Goal: Task Accomplishment & Management: Manage account settings

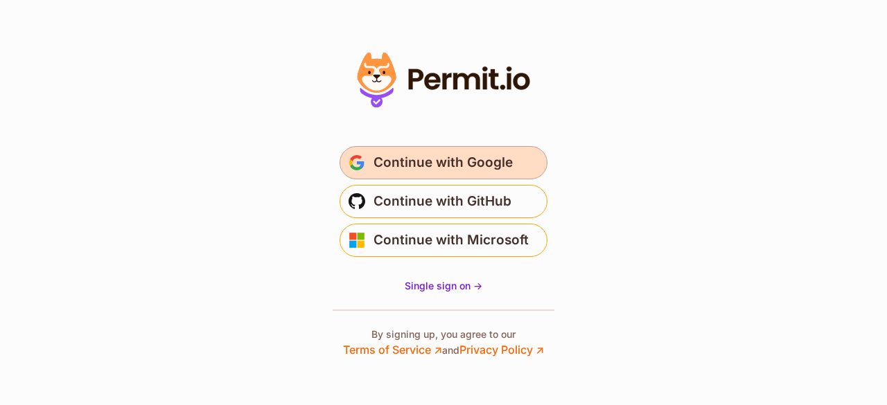
click at [459, 165] on span "Continue with Google" at bounding box center [442, 163] width 139 height 22
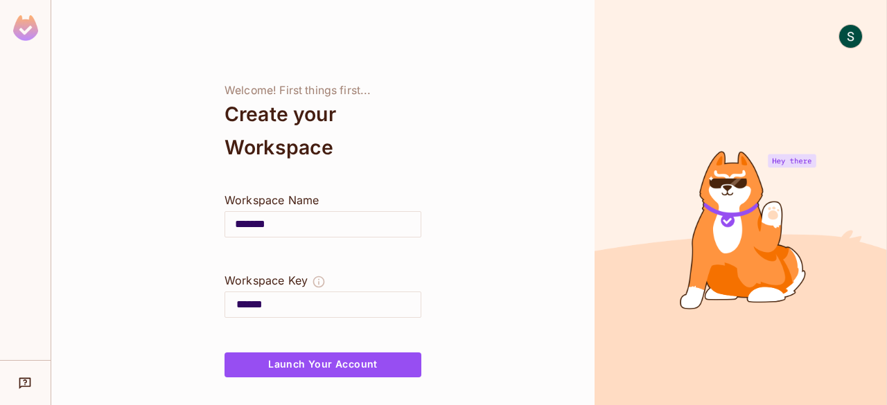
click at [528, 276] on div "Welcome! First things first... Create your Workspace Workspace Name ******* ​ W…" at bounding box center [322, 202] width 543 height 405
click at [304, 222] on input "*******" at bounding box center [322, 224] width 195 height 39
click at [508, 246] on div "Welcome! First things first... Create your Workspace Workspace Name ******* ​ W…" at bounding box center [322, 202] width 543 height 405
click at [852, 33] on img at bounding box center [850, 36] width 23 height 23
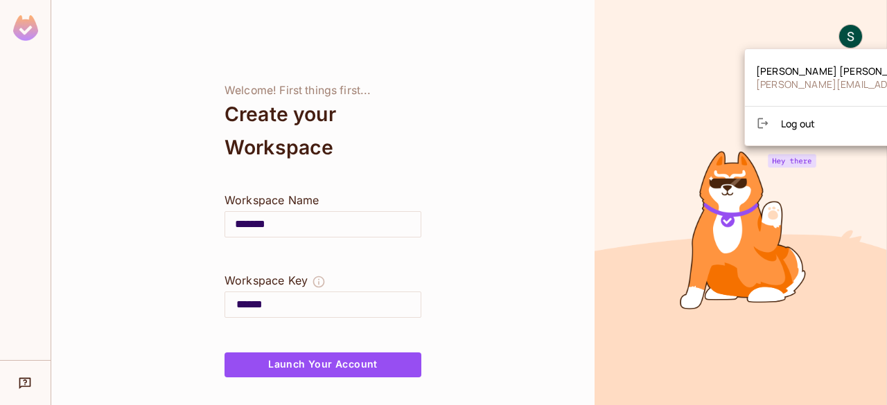
click at [420, 257] on div at bounding box center [443, 202] width 887 height 405
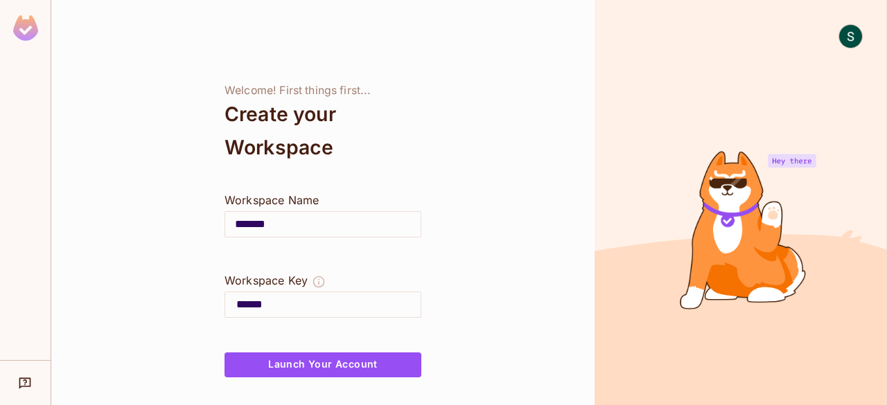
click at [315, 305] on input "******" at bounding box center [328, 305] width 184 height 22
click at [330, 366] on button "Launch Your Account" at bounding box center [322, 365] width 197 height 25
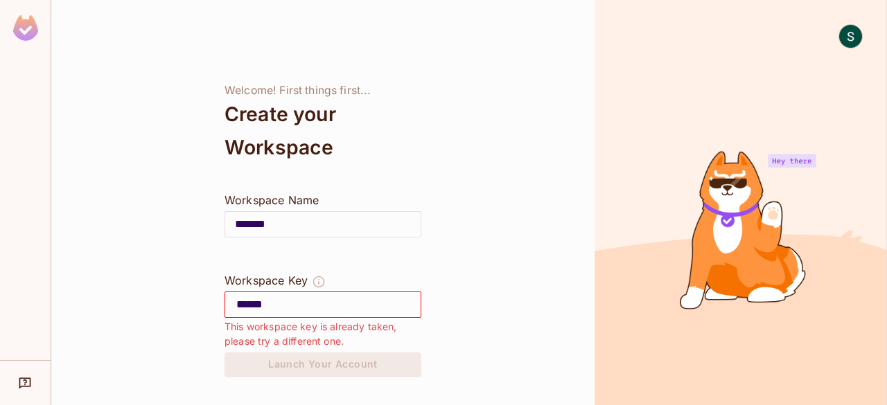
click at [359, 300] on input "******" at bounding box center [328, 305] width 184 height 22
click at [25, 22] on img at bounding box center [25, 28] width 25 height 26
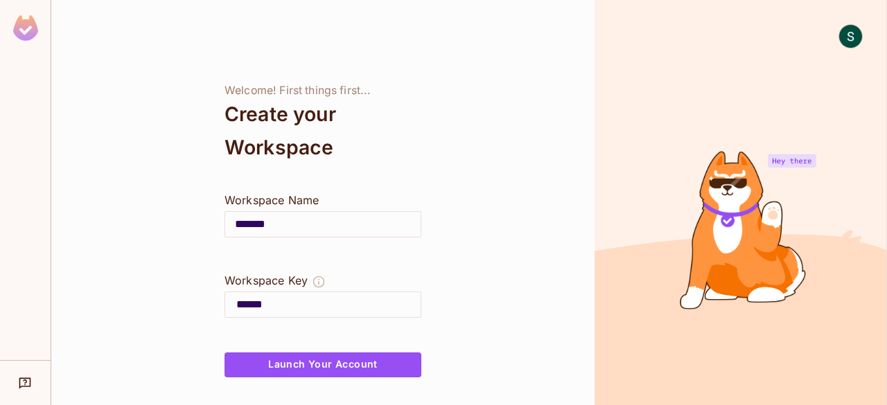
click at [295, 305] on input "******" at bounding box center [328, 305] width 184 height 22
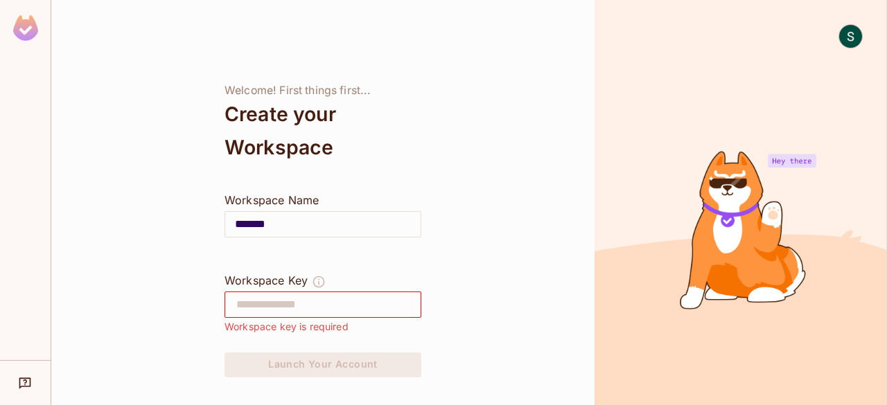
click at [844, 42] on img at bounding box center [850, 36] width 23 height 23
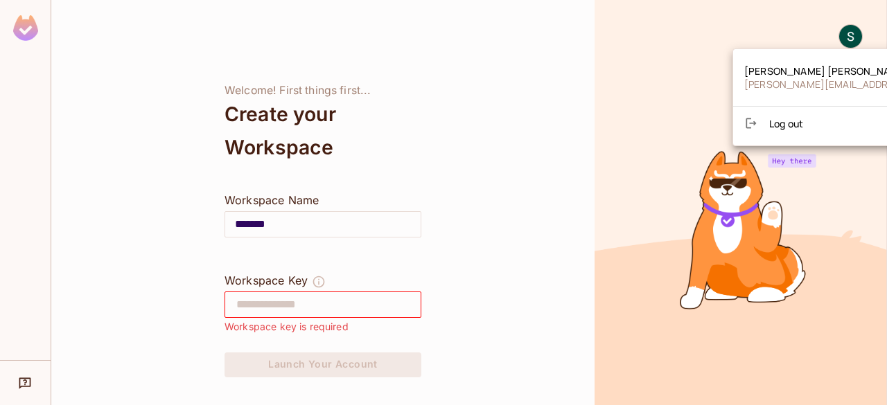
click at [495, 110] on div at bounding box center [443, 202] width 887 height 405
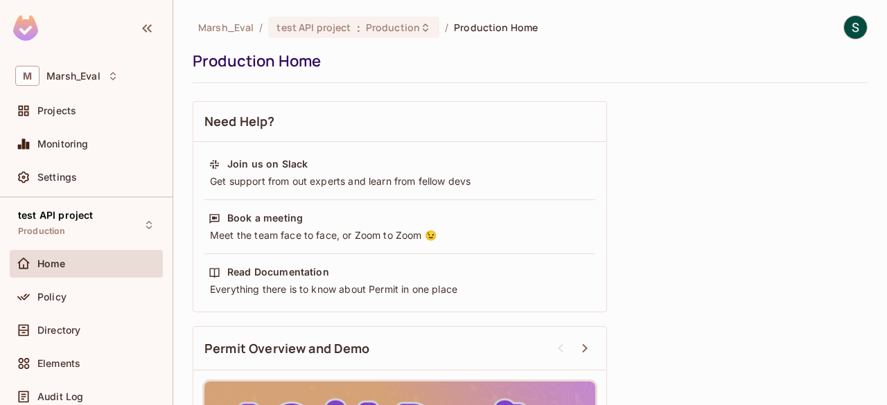
click at [700, 99] on div "Need Help? Join us on Slack Get support from out experts and learn from fellow …" at bounding box center [530, 363] width 675 height 538
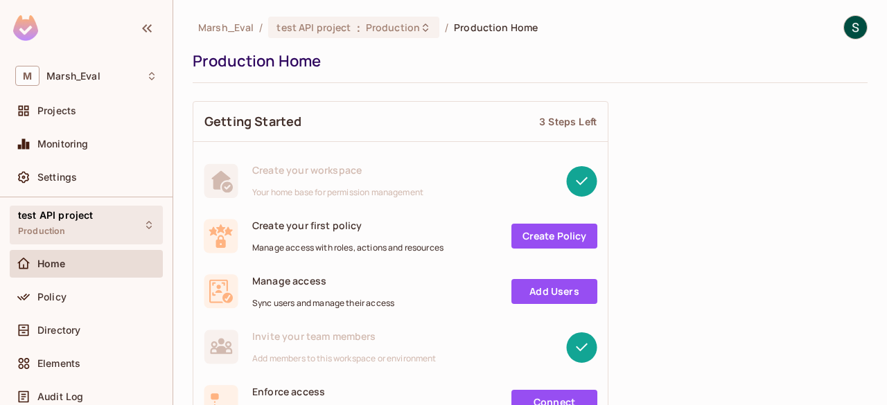
click at [112, 232] on div "test API project Production" at bounding box center [86, 225] width 153 height 38
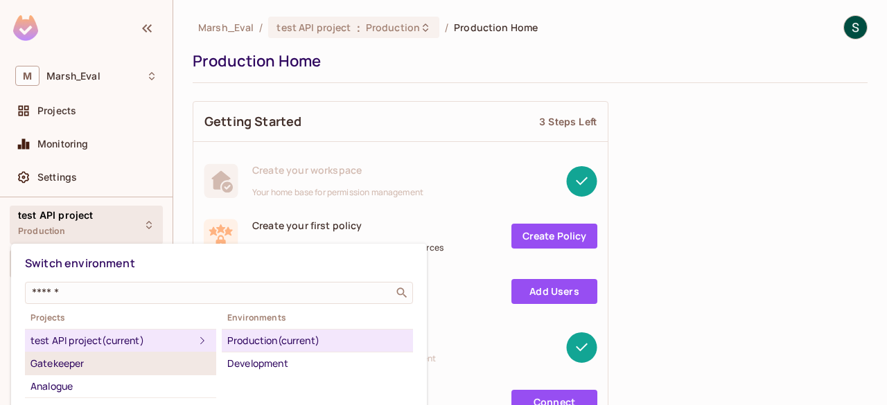
click at [68, 365] on div "Gatekeeper" at bounding box center [120, 363] width 180 height 17
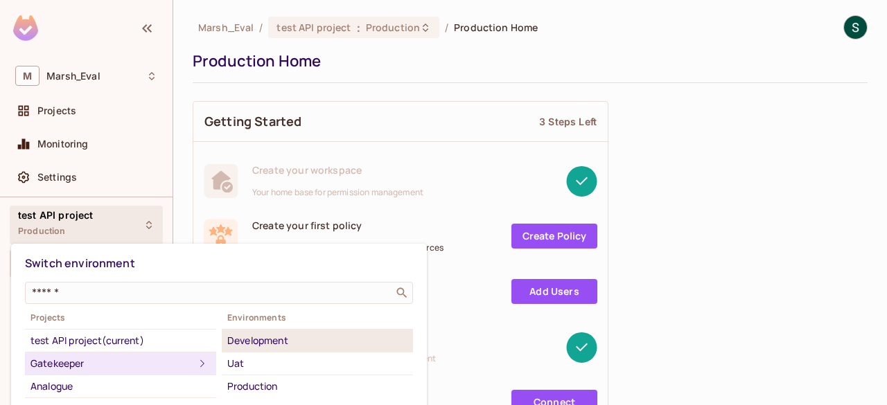
click at [273, 337] on div "Development" at bounding box center [317, 341] width 180 height 17
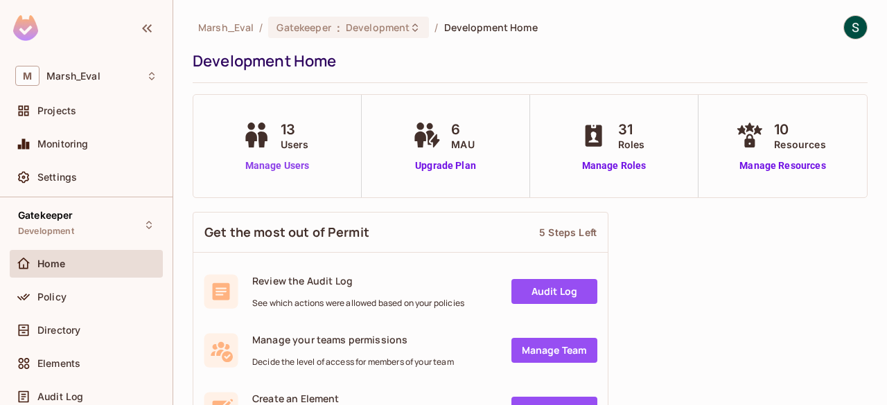
click at [259, 163] on link "Manage Users" at bounding box center [277, 166] width 77 height 15
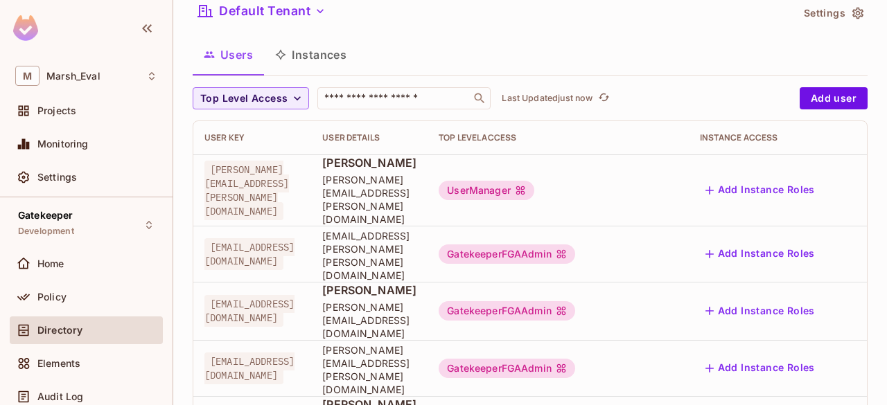
scroll to position [51, 0]
click at [575, 244] on div "GatekeeperFGAAdmin" at bounding box center [507, 253] width 136 height 19
click at [662, 99] on body "[PERSON_NAME] Projects Monitoring Settings Gatekeeper Development Home Policy D…" at bounding box center [443, 202] width 887 height 405
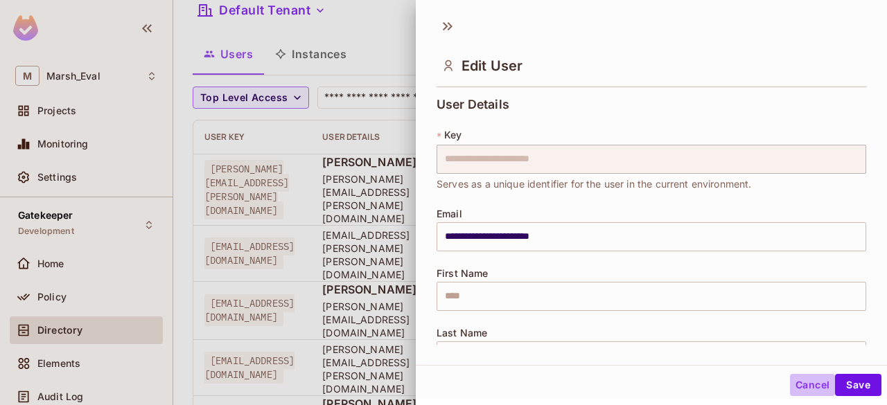
click at [793, 382] on button "Cancel" at bounding box center [812, 385] width 45 height 22
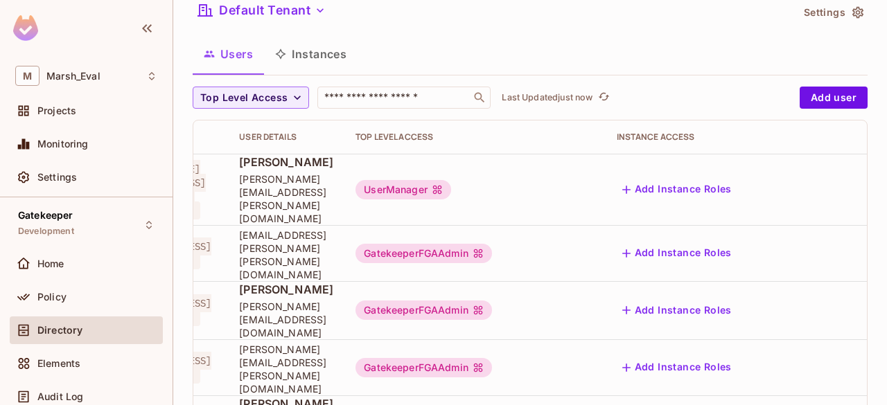
scroll to position [0, 0]
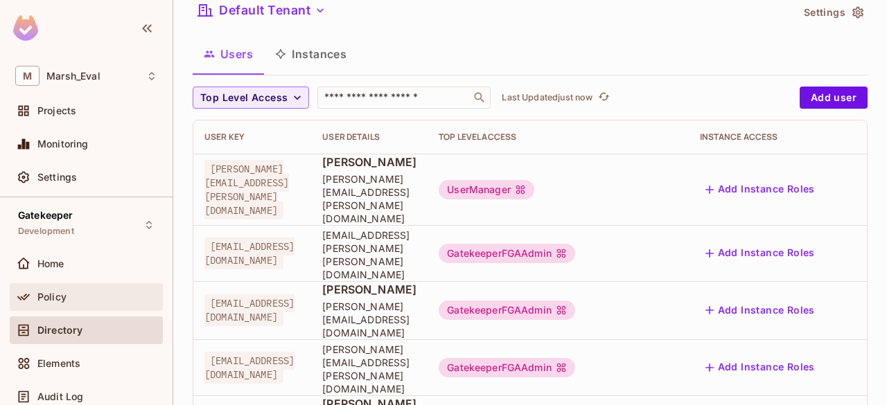
click at [62, 300] on span "Policy" at bounding box center [51, 297] width 29 height 11
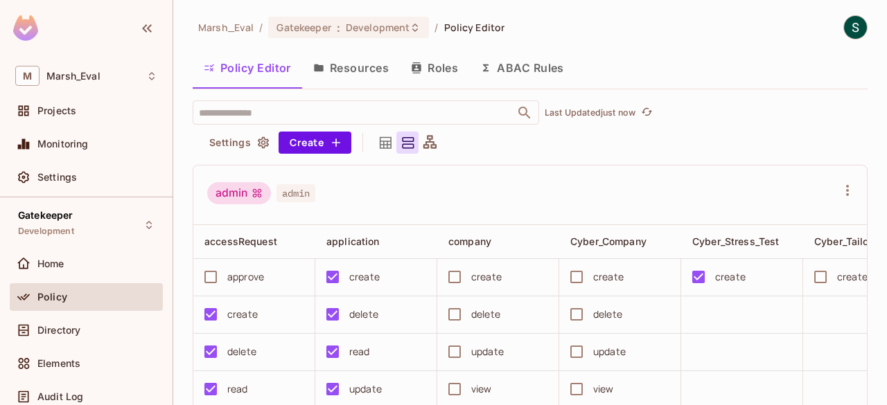
scroll to position [132, 0]
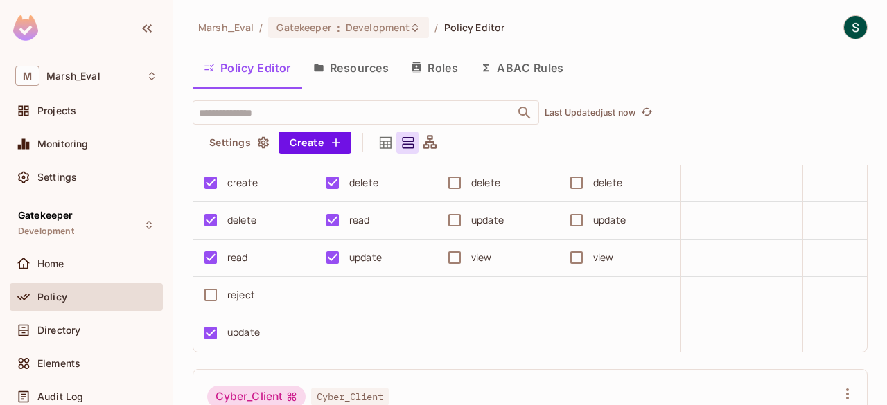
click at [385, 142] on icon at bounding box center [385, 142] width 17 height 17
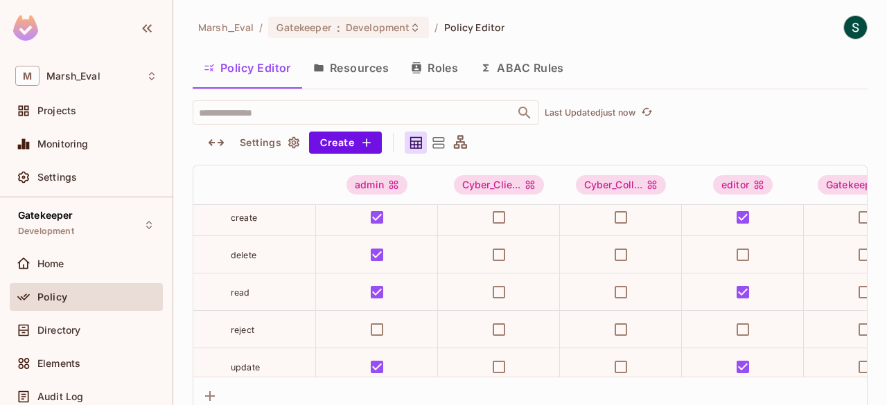
scroll to position [0, 0]
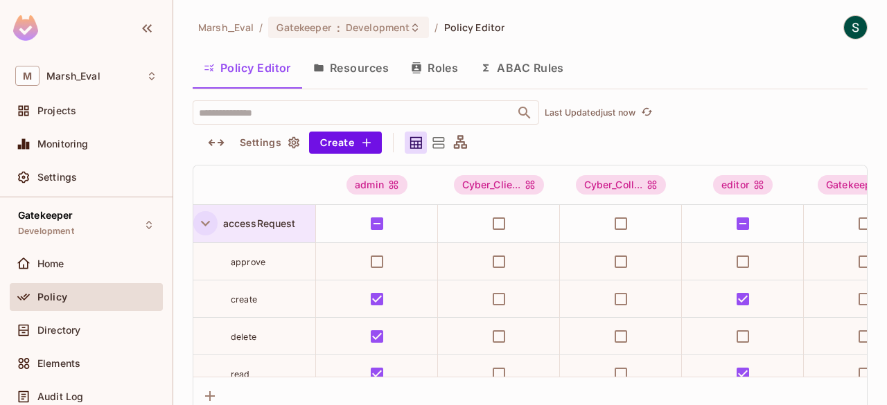
click at [202, 223] on icon "button" at bounding box center [205, 223] width 19 height 19
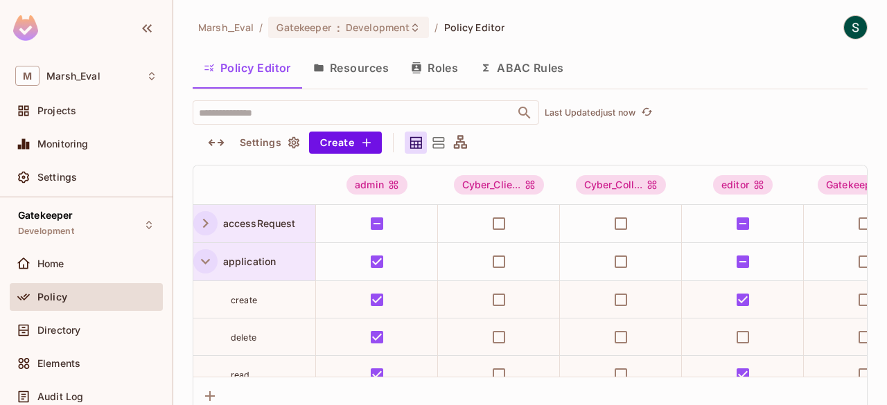
click at [205, 261] on icon "button" at bounding box center [205, 261] width 19 height 19
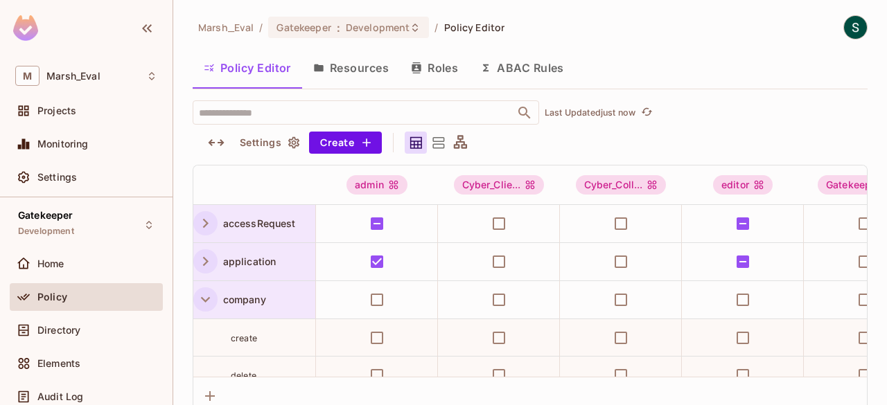
click at [207, 295] on icon "button" at bounding box center [205, 299] width 19 height 19
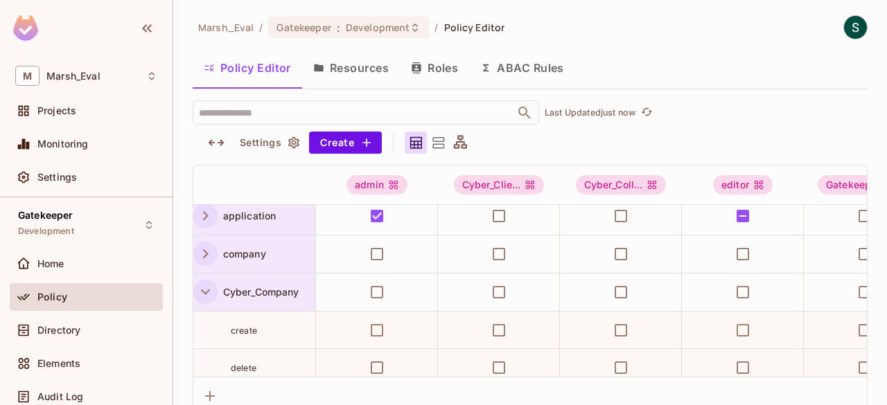
scroll to position [46, 0]
click at [205, 283] on icon "button" at bounding box center [205, 291] width 19 height 19
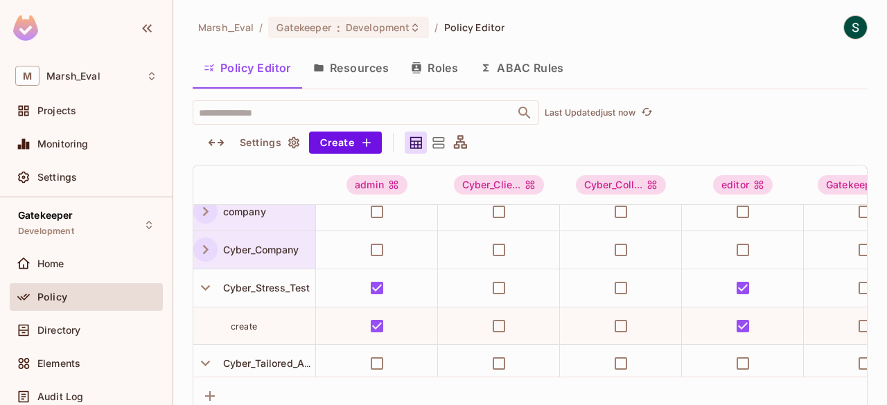
scroll to position [89, 0]
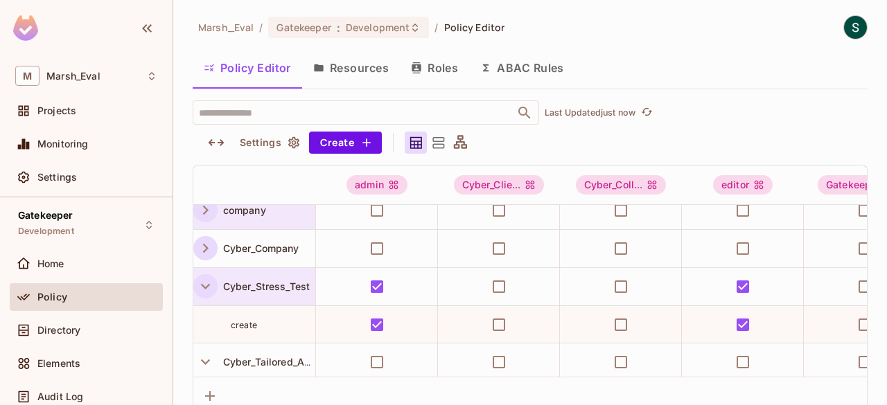
click at [200, 285] on icon "button" at bounding box center [205, 286] width 19 height 19
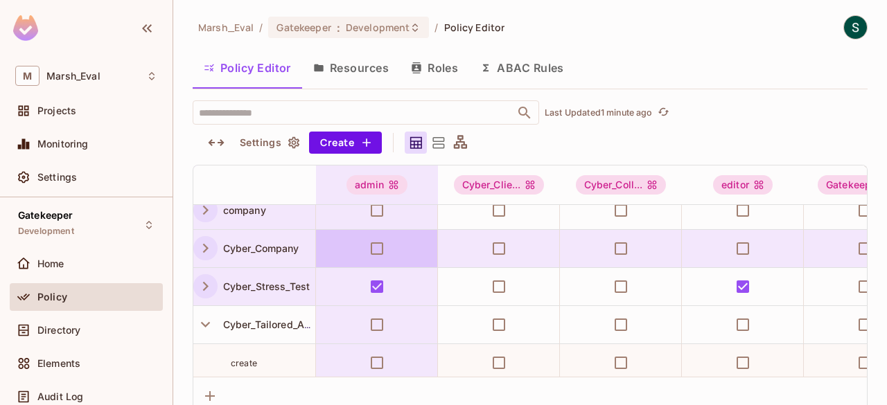
scroll to position [0, 0]
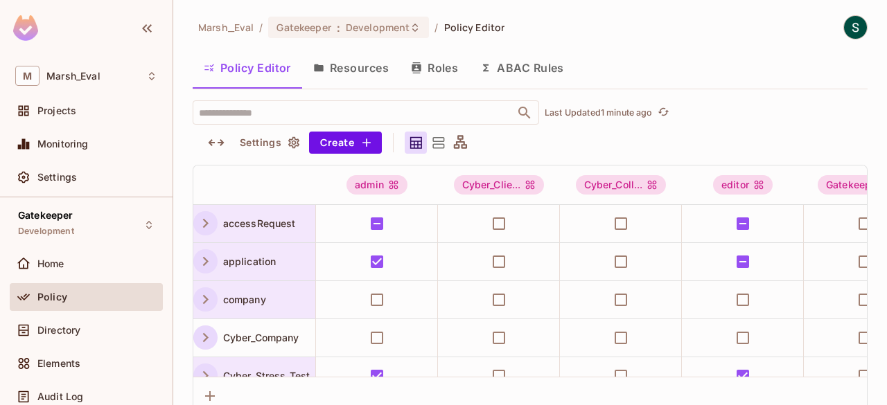
click at [204, 259] on icon "button" at bounding box center [205, 261] width 19 height 19
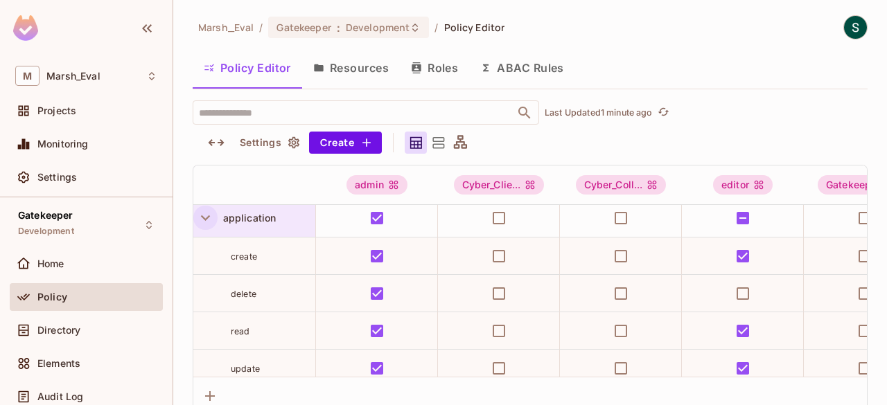
scroll to position [46, 0]
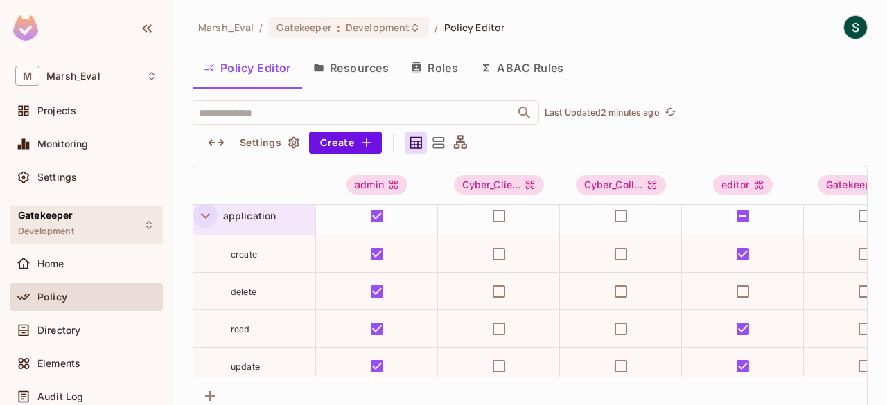
click at [95, 221] on div "Gatekeeper Development" at bounding box center [86, 225] width 153 height 38
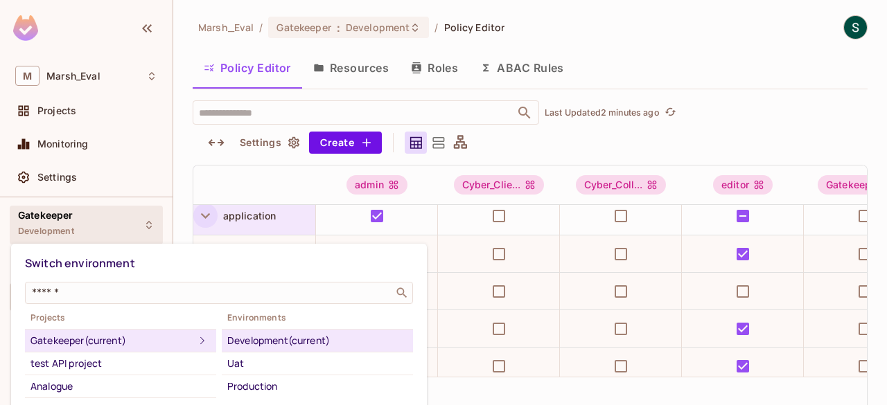
click at [191, 152] on div at bounding box center [443, 202] width 887 height 405
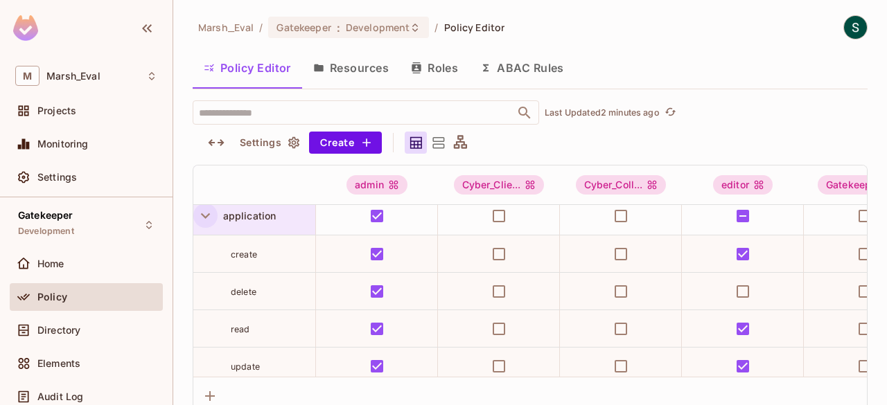
scroll to position [0, 0]
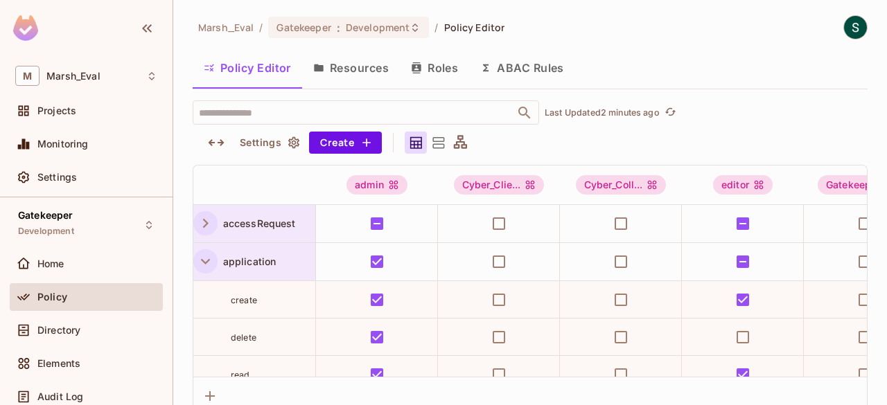
click at [199, 264] on icon "button" at bounding box center [205, 261] width 19 height 19
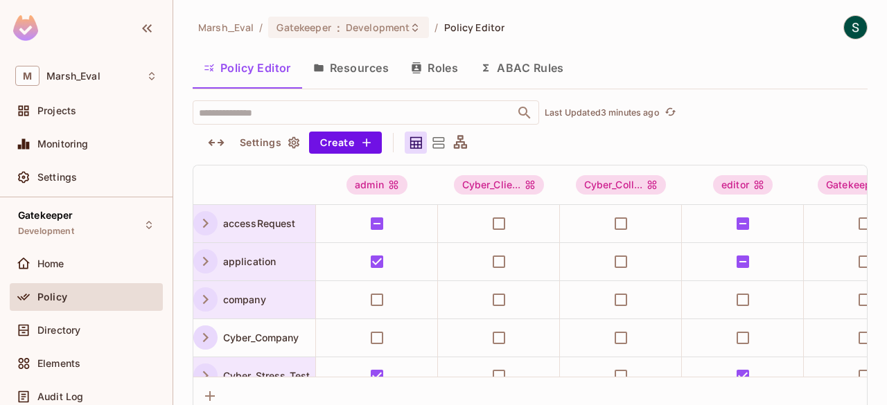
click at [362, 66] on button "Resources" at bounding box center [351, 68] width 98 height 35
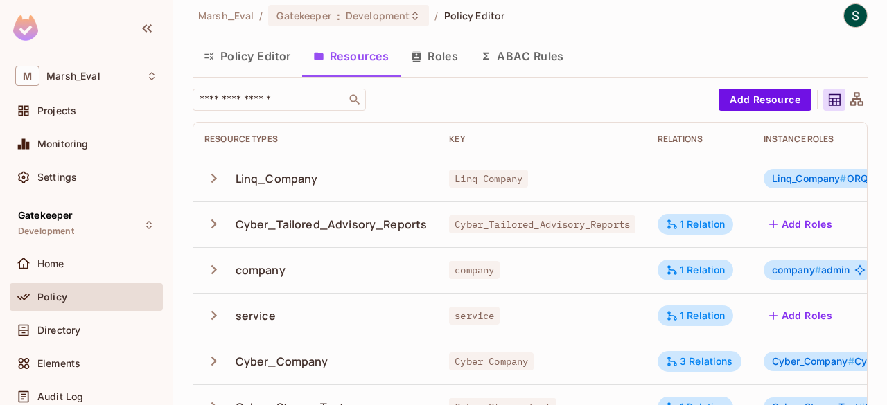
scroll to position [11, 0]
click at [269, 53] on button "Policy Editor" at bounding box center [247, 56] width 109 height 35
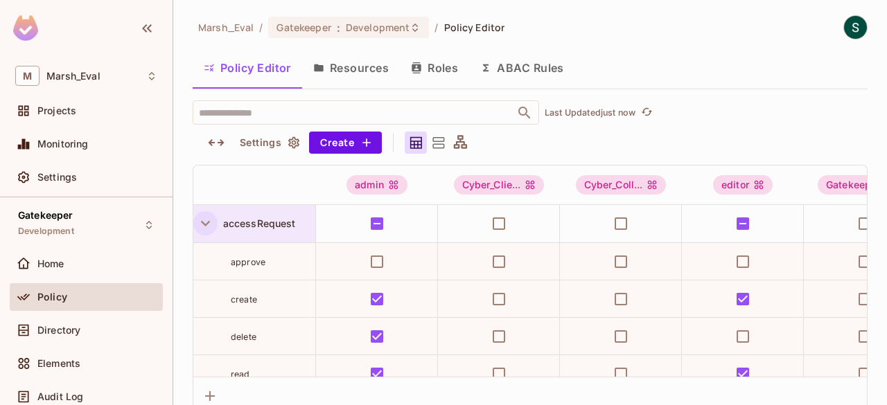
click at [208, 221] on icon "button" at bounding box center [205, 224] width 9 height 6
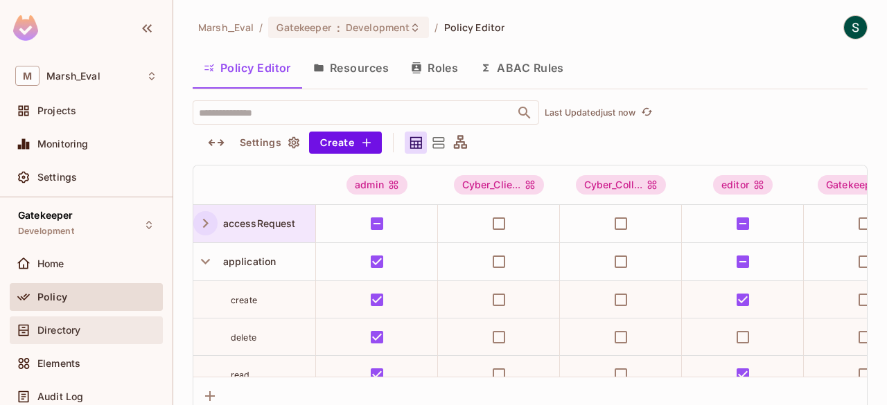
click at [80, 326] on span "Directory" at bounding box center [58, 330] width 43 height 11
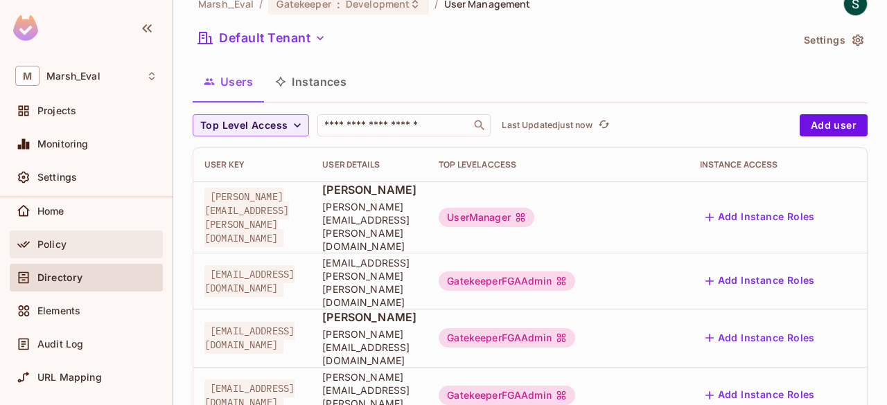
scroll to position [54, 0]
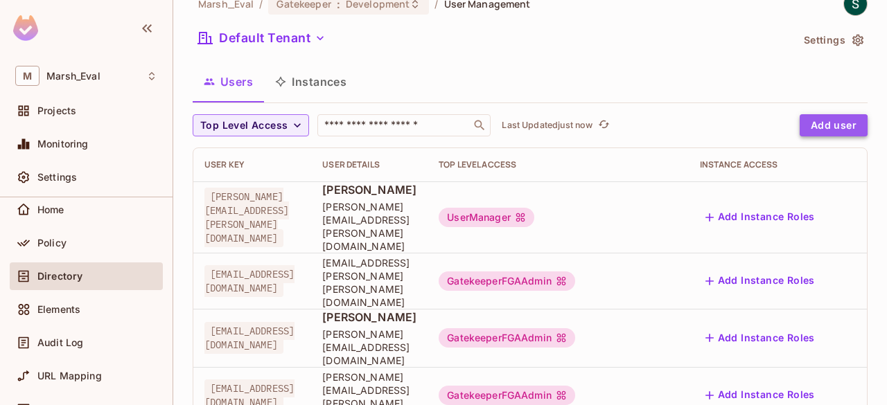
click at [807, 129] on button "Add user" at bounding box center [833, 125] width 68 height 22
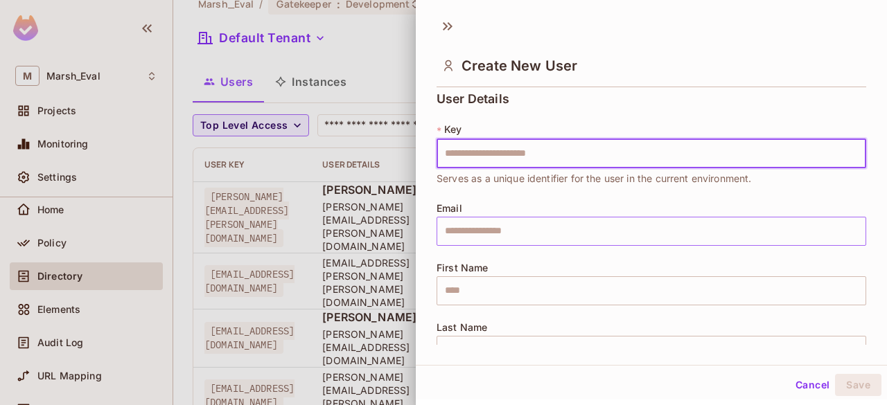
scroll to position [0, 0]
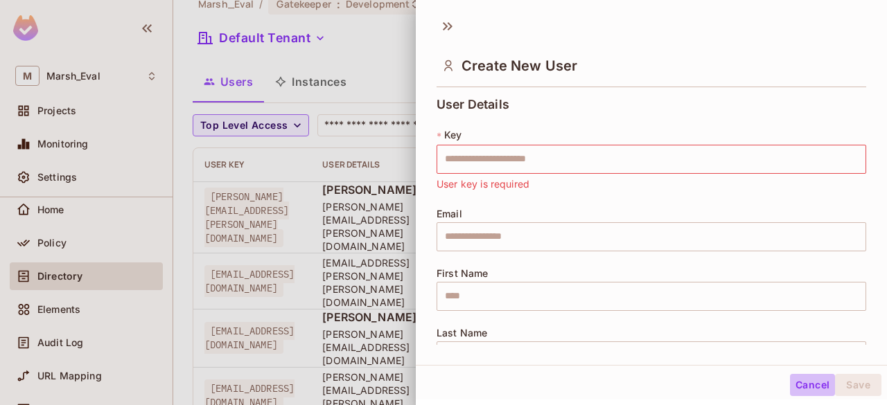
click at [805, 384] on button "Cancel" at bounding box center [812, 385] width 45 height 22
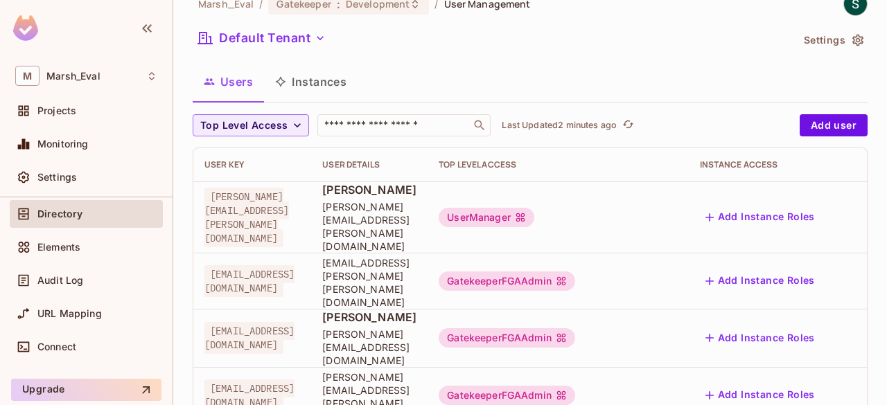
scroll to position [117, 0]
click at [69, 251] on div "Elements" at bounding box center [86, 246] width 142 height 17
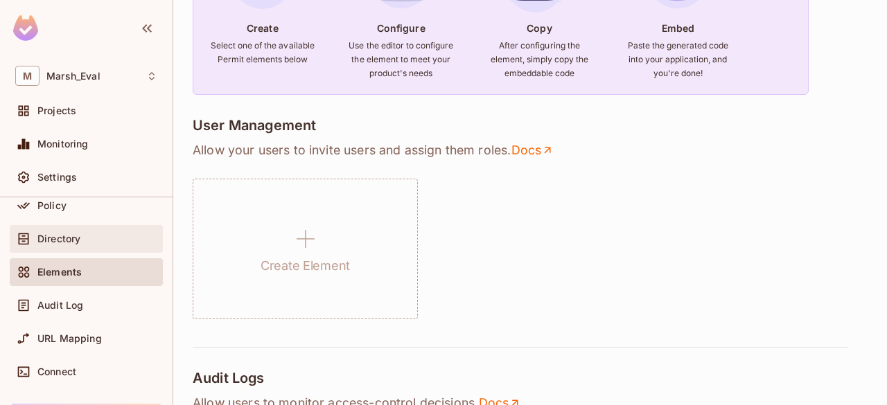
scroll to position [87, 0]
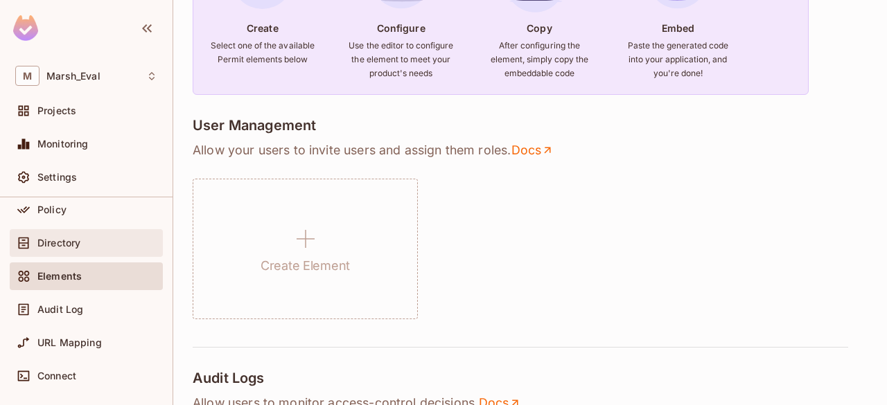
click at [64, 235] on div "Directory" at bounding box center [86, 243] width 142 height 17
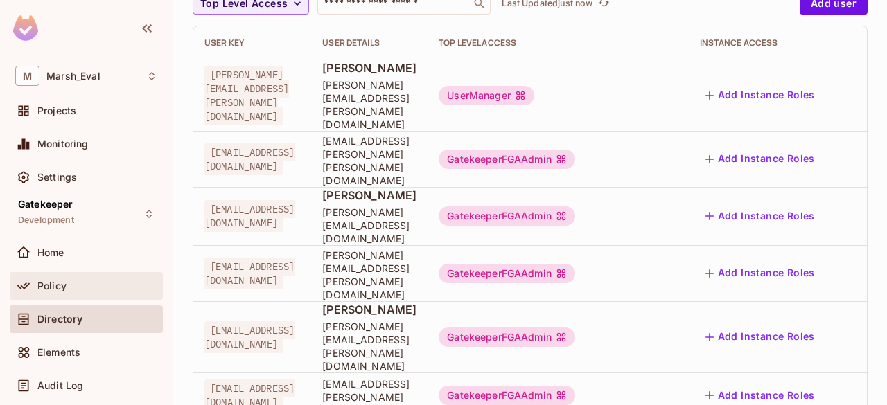
click at [53, 281] on span "Policy" at bounding box center [51, 286] width 29 height 11
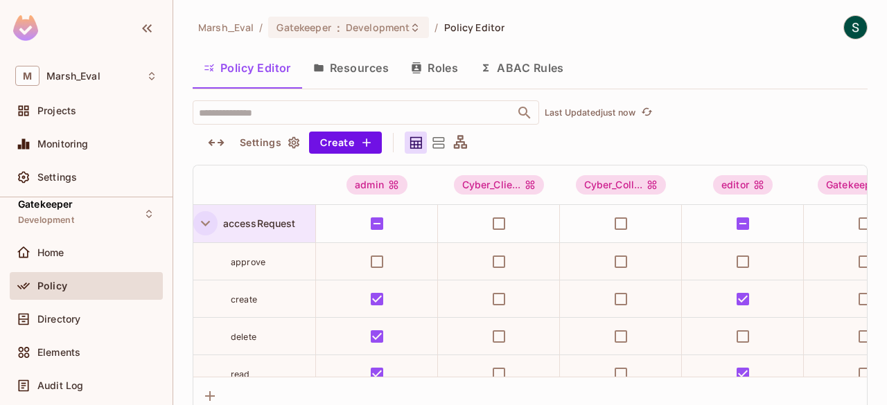
click at [206, 218] on icon "button" at bounding box center [205, 223] width 19 height 19
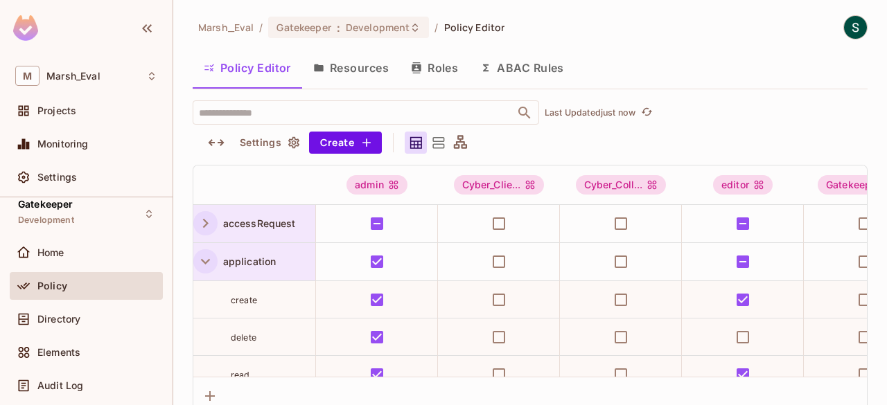
click at [204, 260] on icon "button" at bounding box center [205, 261] width 19 height 19
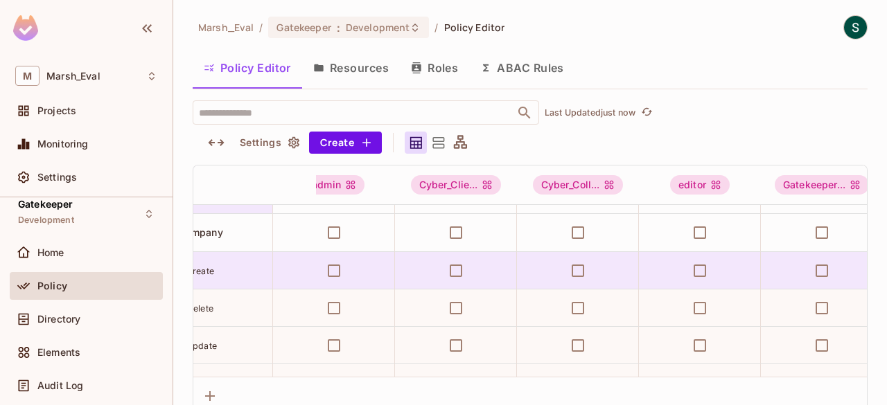
scroll to position [67, 0]
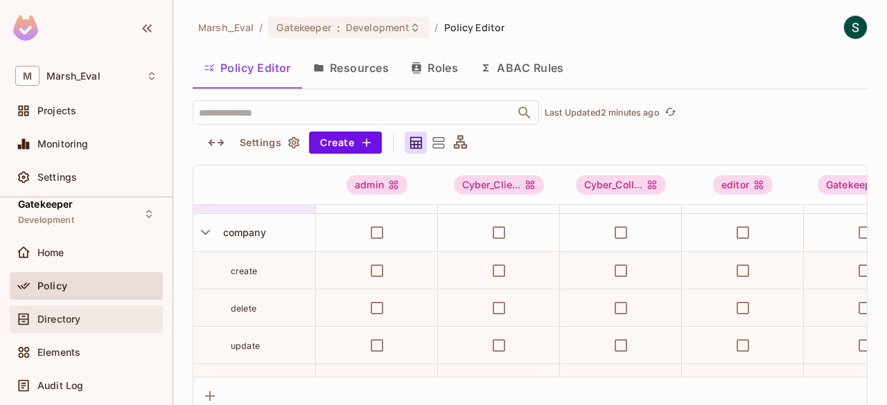
click at [94, 324] on div "Directory" at bounding box center [97, 319] width 120 height 11
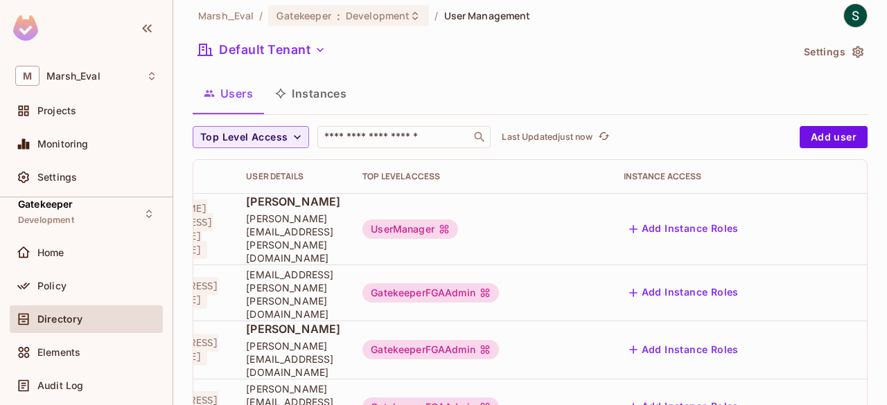
scroll to position [12, 0]
click at [744, 396] on button "Add Instance Roles" at bounding box center [683, 407] width 121 height 22
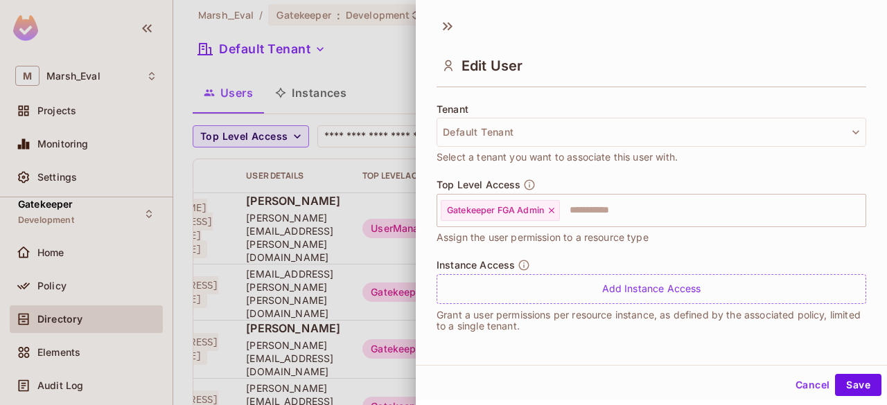
scroll to position [1, 0]
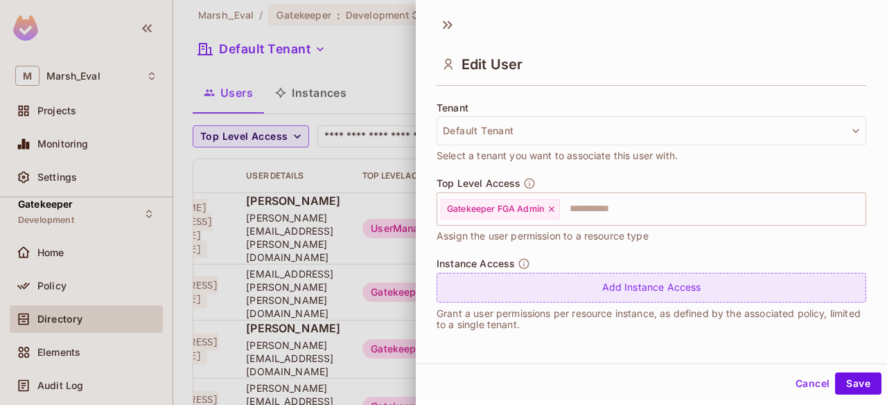
click at [612, 292] on div "Add Instance Access" at bounding box center [650, 288] width 429 height 30
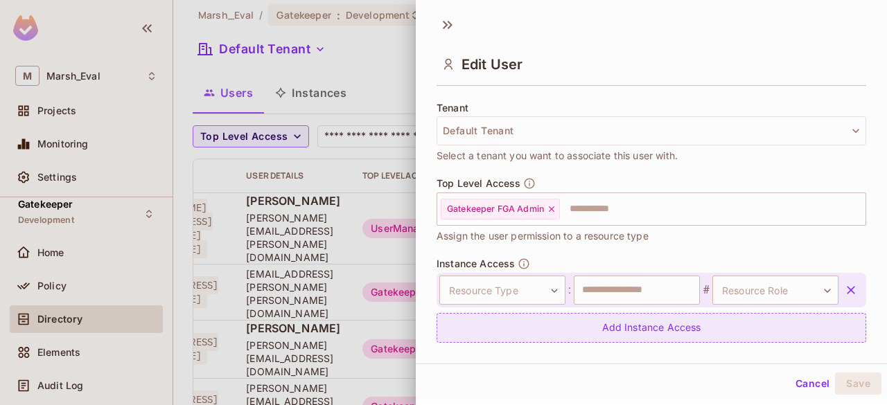
scroll to position [371, 0]
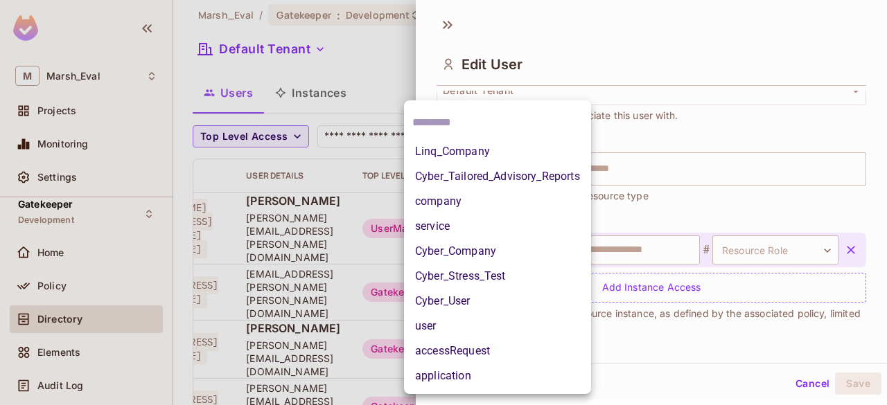
click at [540, 242] on body "[PERSON_NAME] Projects Monitoring Settings Gatekeeper Development Home Policy D…" at bounding box center [443, 202] width 887 height 405
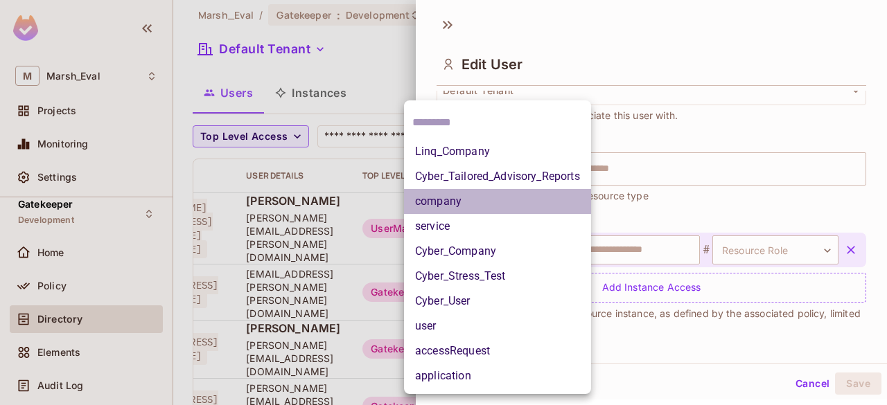
click at [446, 200] on li "company" at bounding box center [497, 201] width 187 height 25
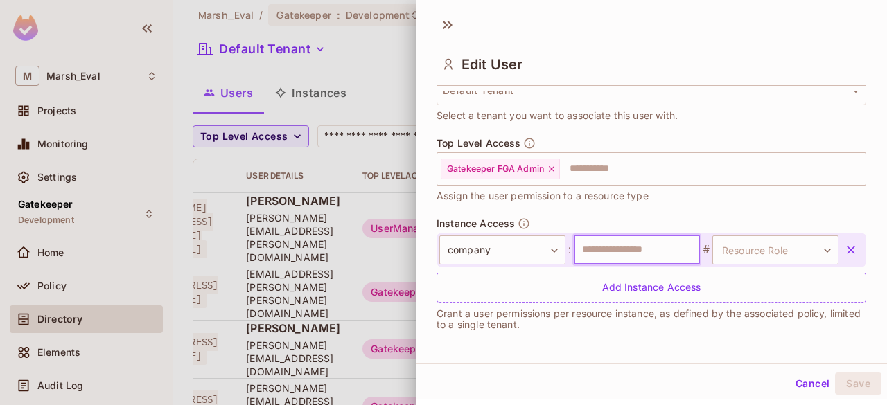
click at [610, 246] on input "text" at bounding box center [637, 250] width 126 height 29
type input "*******"
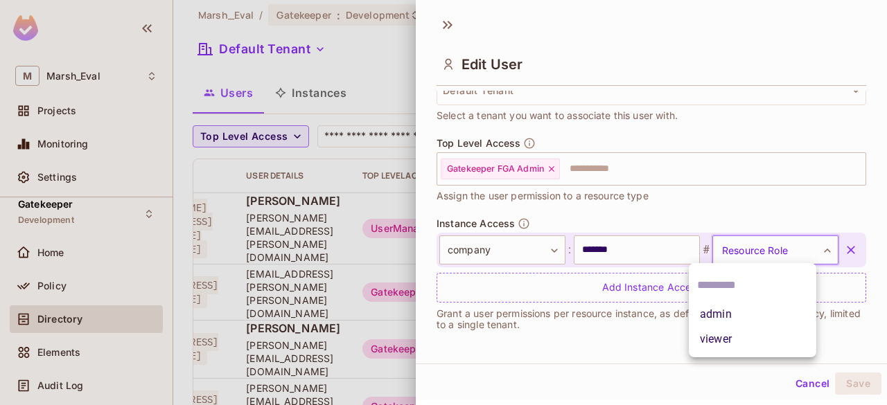
click at [804, 253] on body "[PERSON_NAME] Projects Monitoring Settings Gatekeeper Development Home Policy D…" at bounding box center [443, 202] width 887 height 405
click at [725, 204] on div at bounding box center [443, 202] width 887 height 405
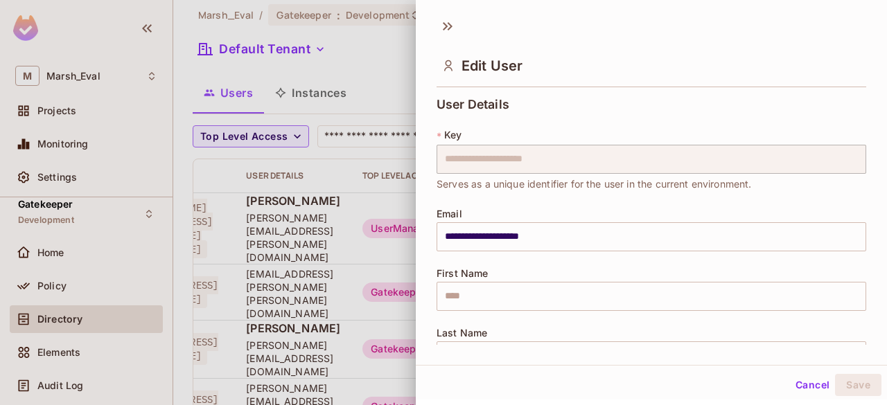
scroll to position [1, 0]
click at [795, 384] on button "Cancel" at bounding box center [812, 384] width 45 height 22
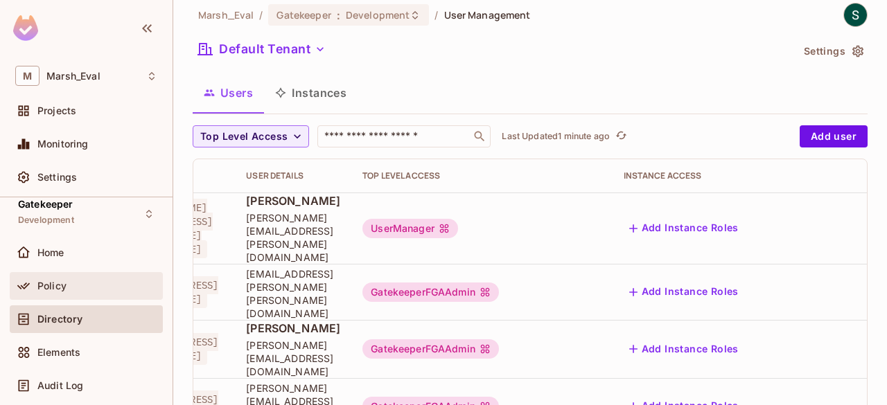
click at [39, 281] on span "Policy" at bounding box center [51, 286] width 29 height 11
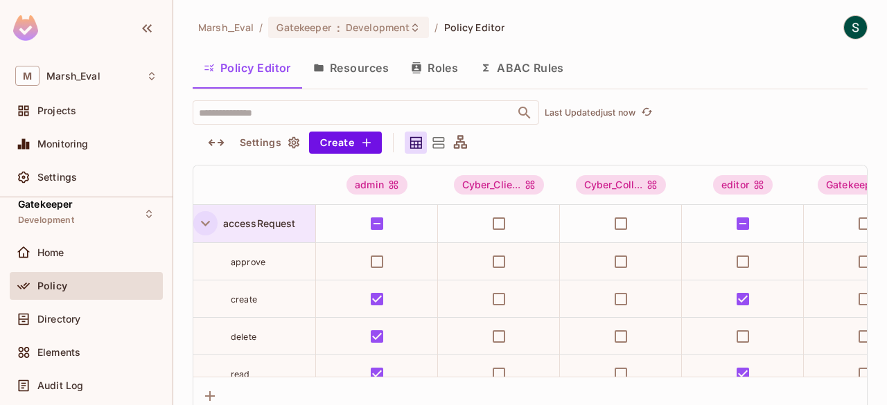
click at [201, 218] on icon "button" at bounding box center [205, 223] width 19 height 19
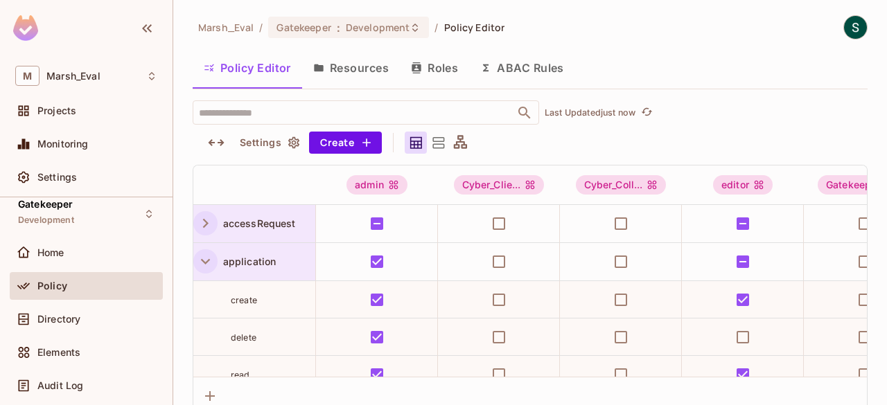
click at [205, 257] on icon "button" at bounding box center [205, 261] width 19 height 19
click at [449, 76] on button "Roles" at bounding box center [434, 68] width 69 height 35
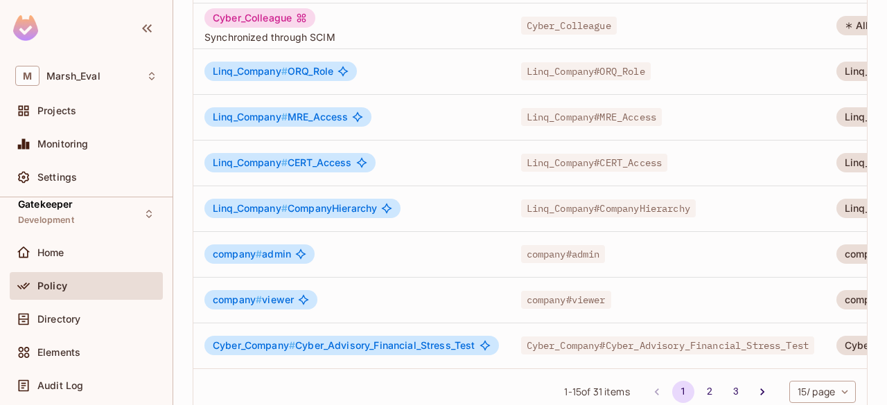
scroll to position [515, 0]
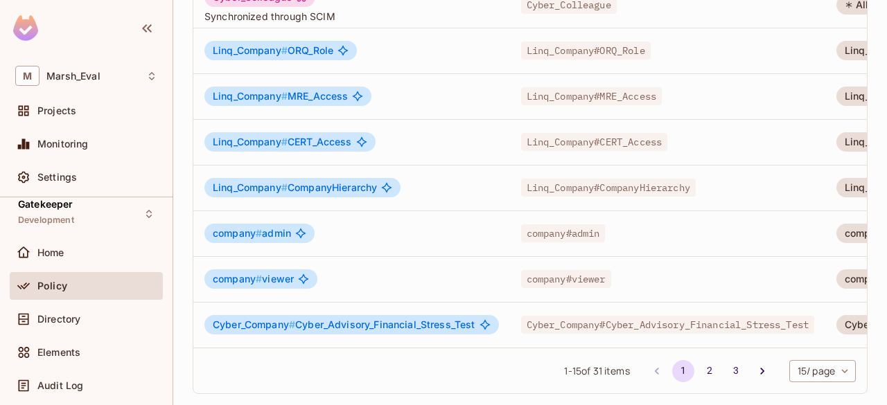
click at [229, 227] on span "company #" at bounding box center [237, 233] width 49 height 12
click at [229, 273] on span "company #" at bounding box center [237, 279] width 49 height 12
click at [236, 227] on span "company #" at bounding box center [237, 233] width 49 height 12
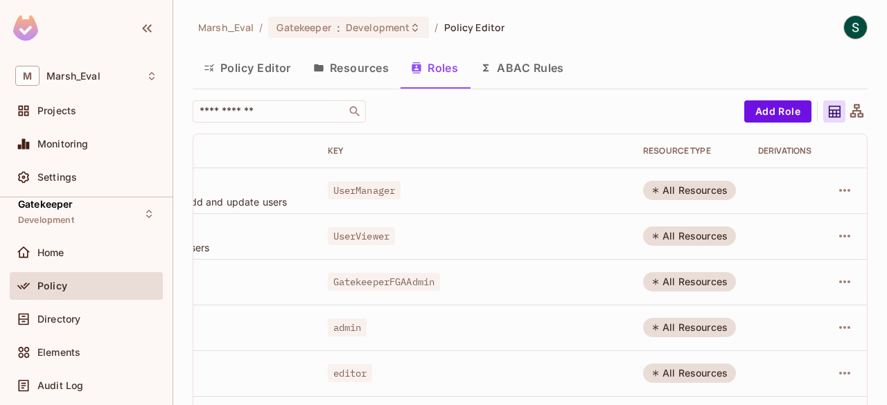
scroll to position [0, 0]
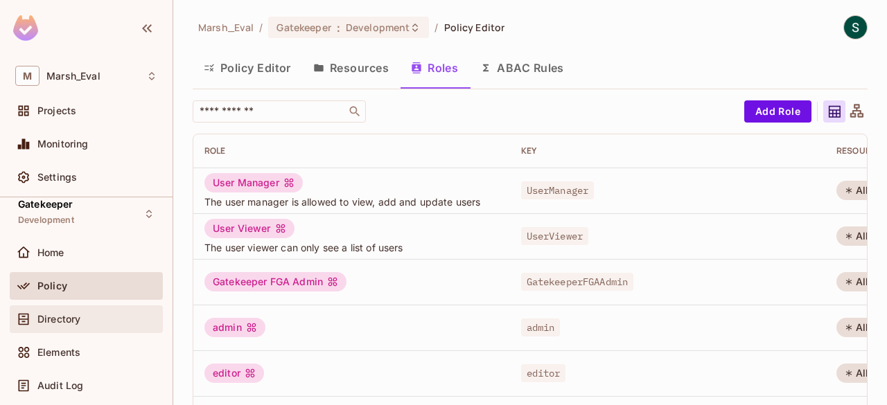
click at [56, 314] on span "Directory" at bounding box center [58, 319] width 43 height 11
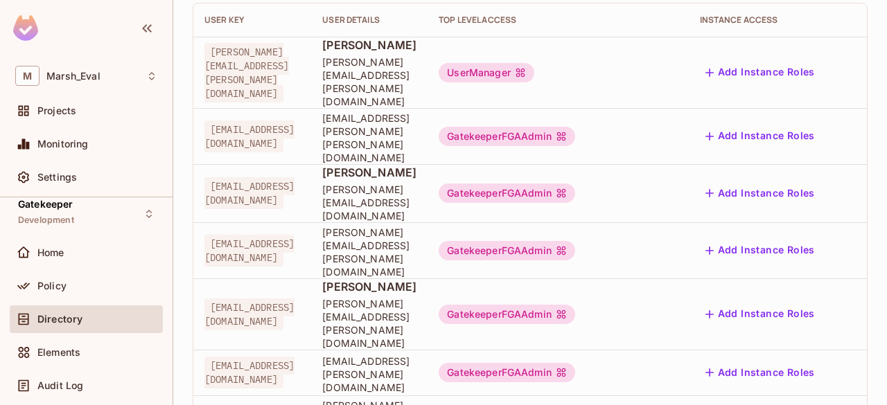
scroll to position [168, 0]
click at [820, 240] on button "Add Instance Roles" at bounding box center [760, 251] width 121 height 22
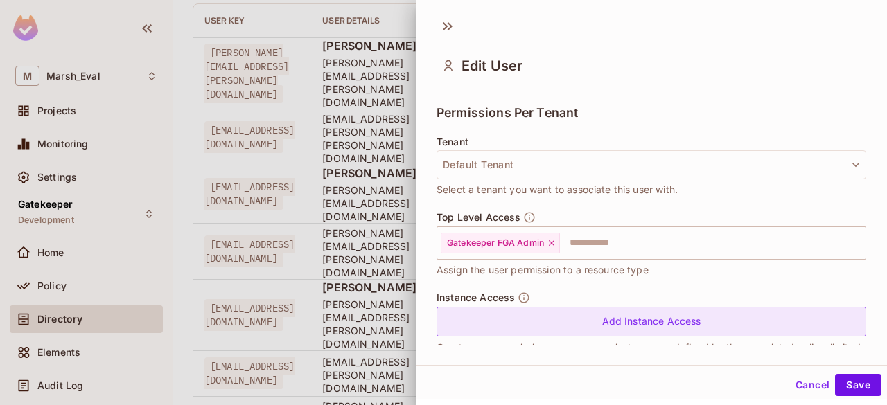
scroll to position [331, 0]
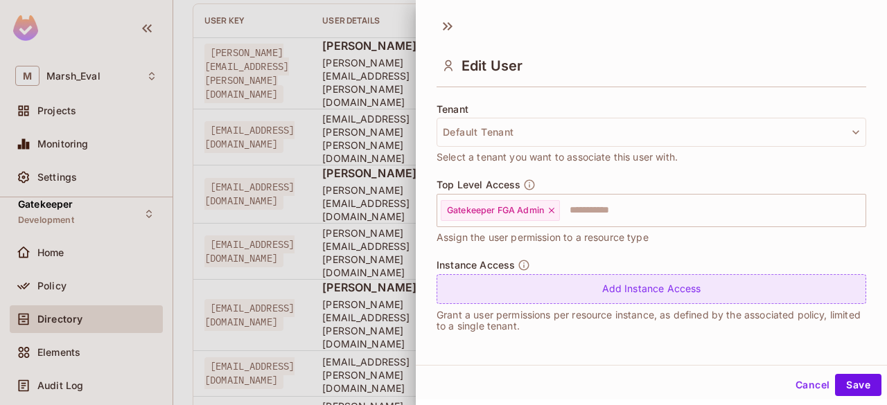
click at [618, 278] on div "Add Instance Access" at bounding box center [650, 289] width 429 height 30
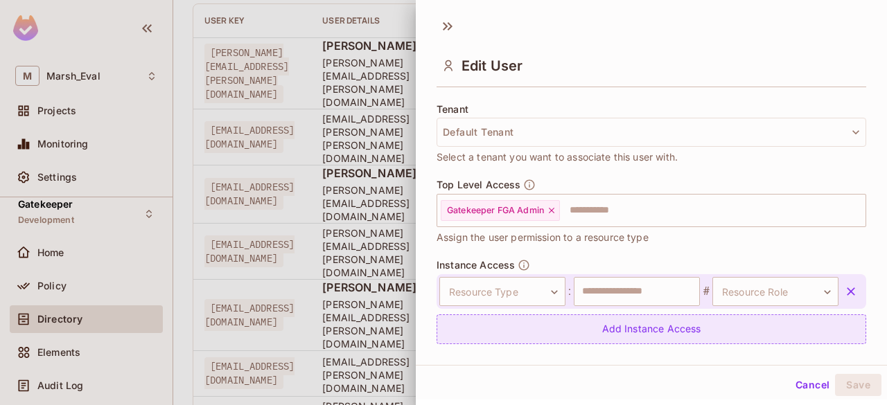
scroll to position [371, 0]
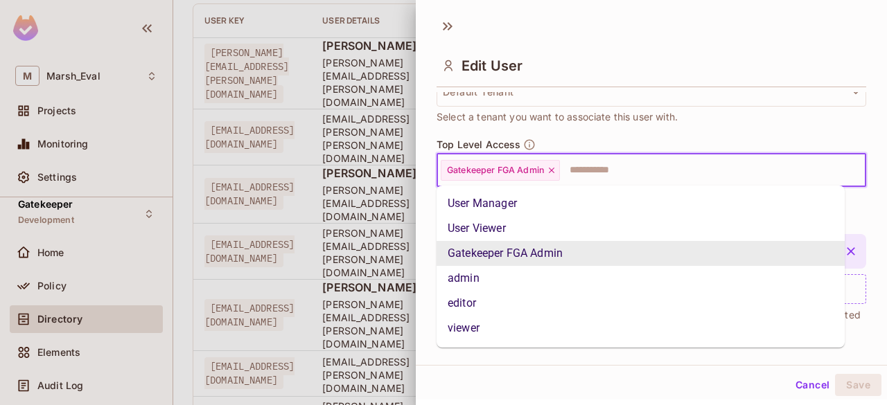
click at [620, 168] on input "text" at bounding box center [700, 171] width 278 height 28
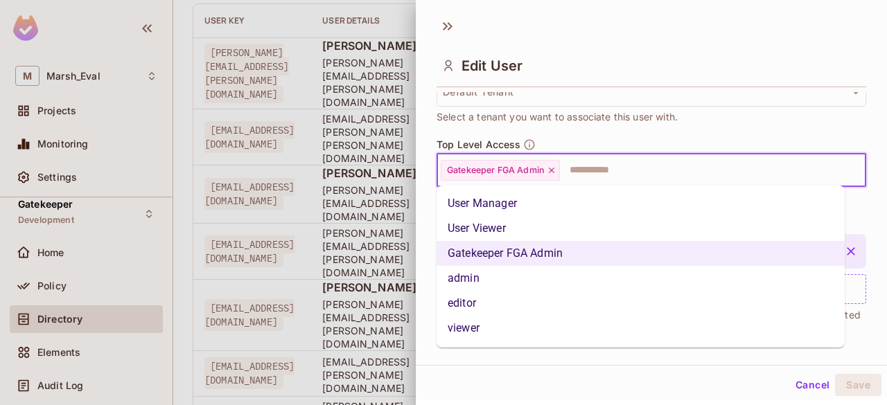
scroll to position [48, 0]
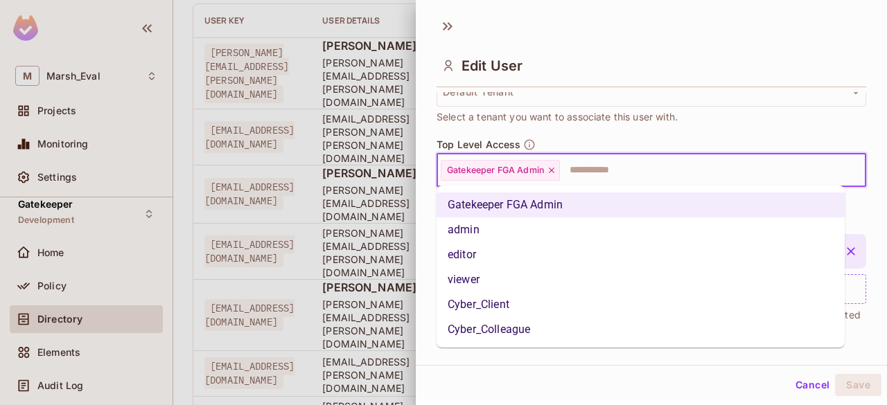
click at [492, 310] on li "Cyber_Client" at bounding box center [640, 304] width 408 height 25
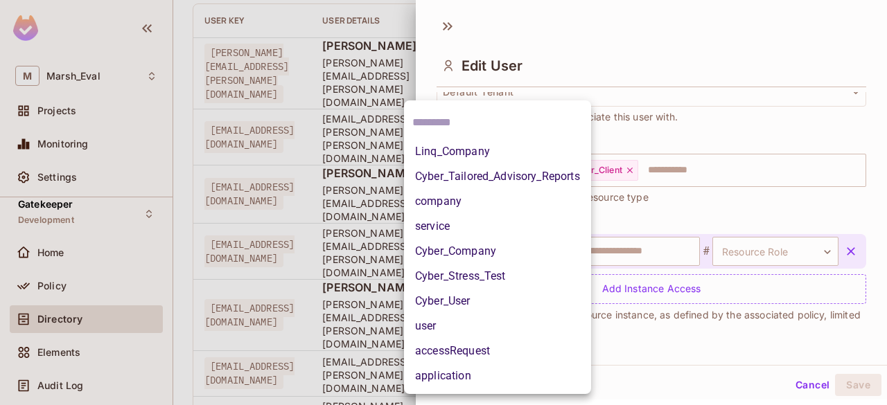
click at [520, 240] on body "[PERSON_NAME] Projects Monitoring Settings Gatekeeper Development Home Policy D…" at bounding box center [443, 202] width 887 height 405
click at [628, 208] on div at bounding box center [443, 202] width 887 height 405
click at [545, 246] on body "[PERSON_NAME] Projects Monitoring Settings Gatekeeper Development Home Policy D…" at bounding box center [443, 202] width 887 height 405
click at [633, 206] on div at bounding box center [443, 202] width 887 height 405
click at [550, 251] on body "[PERSON_NAME] Projects Monitoring Settings Gatekeeper Development Home Policy D…" at bounding box center [443, 202] width 887 height 405
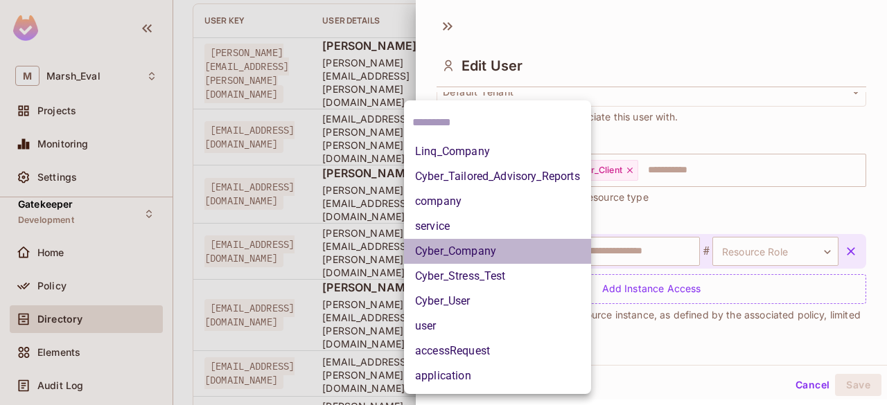
click at [485, 249] on li "Cyber_Company" at bounding box center [497, 251] width 187 height 25
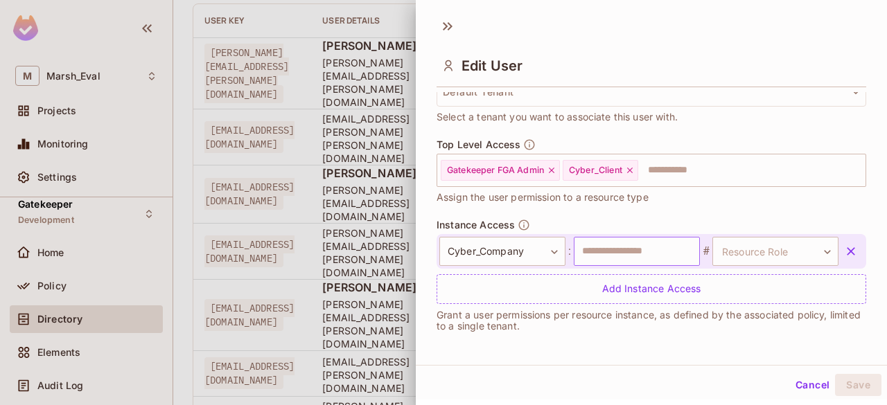
click at [618, 247] on input "text" at bounding box center [637, 251] width 126 height 29
type input "*******"
click at [777, 256] on body "[PERSON_NAME] Projects Monitoring Settings Gatekeeper Development Home Policy D…" at bounding box center [443, 202] width 887 height 405
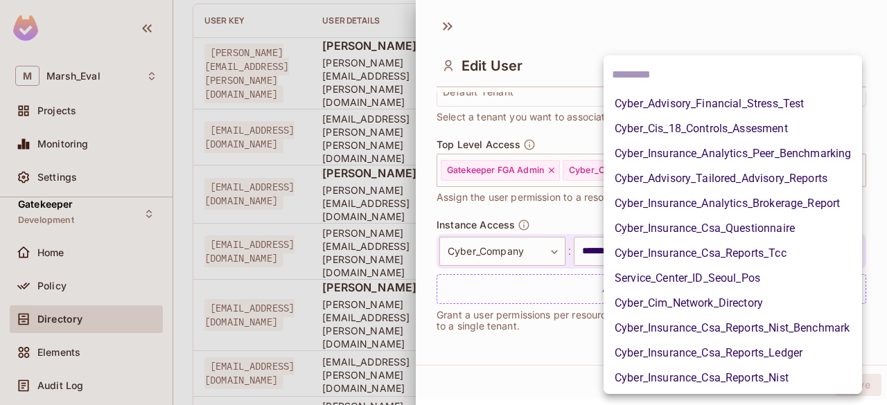
scroll to position [0, 0]
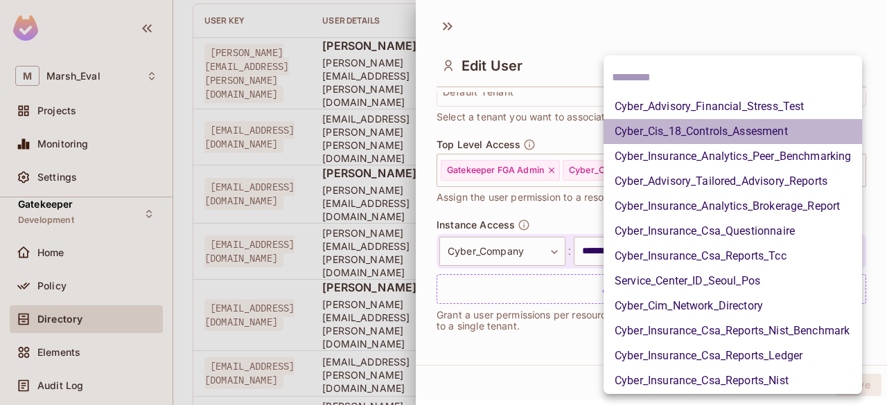
click at [660, 130] on li "Cyber_Cis_18_Controls_Assesment" at bounding box center [732, 131] width 258 height 25
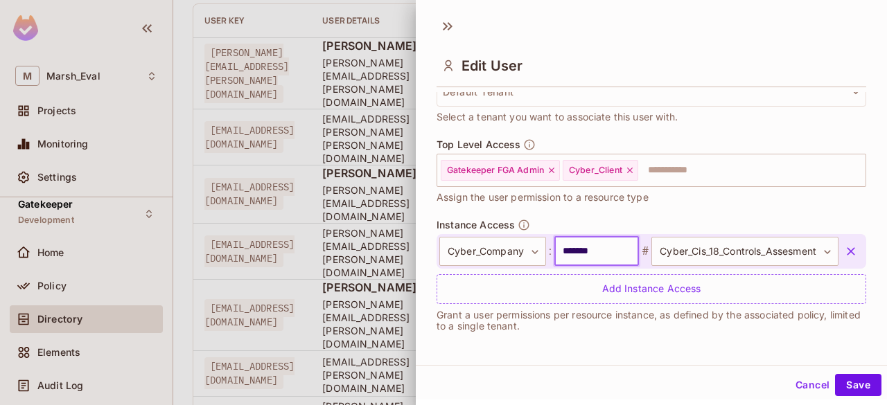
click at [582, 249] on input "*******" at bounding box center [596, 251] width 85 height 29
click at [568, 215] on div "Top Level Access Gatekeeper FGA Admin Cyber_Client ​ Assign the user permission…" at bounding box center [650, 179] width 429 height 80
click at [689, 215] on div "Top Level Access Gatekeeper FGA Admin Cyber_Client ​ Assign the user permission…" at bounding box center [650, 179] width 429 height 80
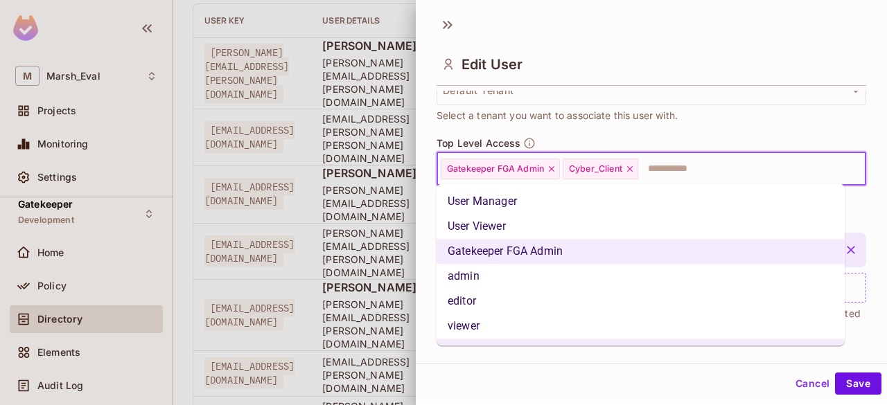
click at [684, 166] on input "text" at bounding box center [739, 169] width 200 height 28
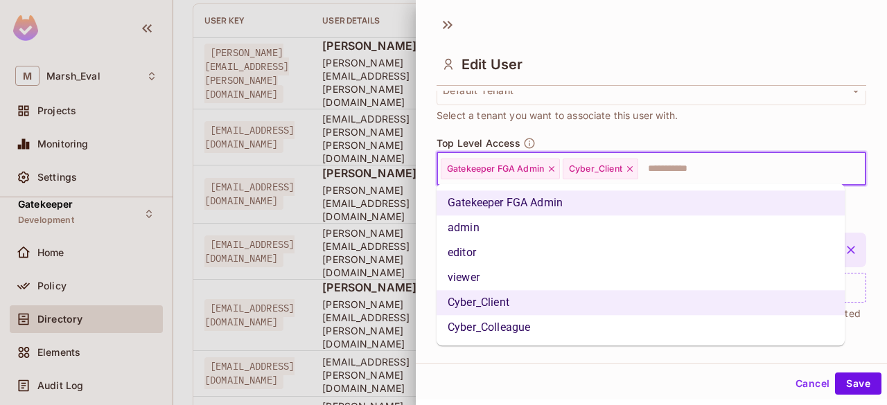
scroll to position [28, 0]
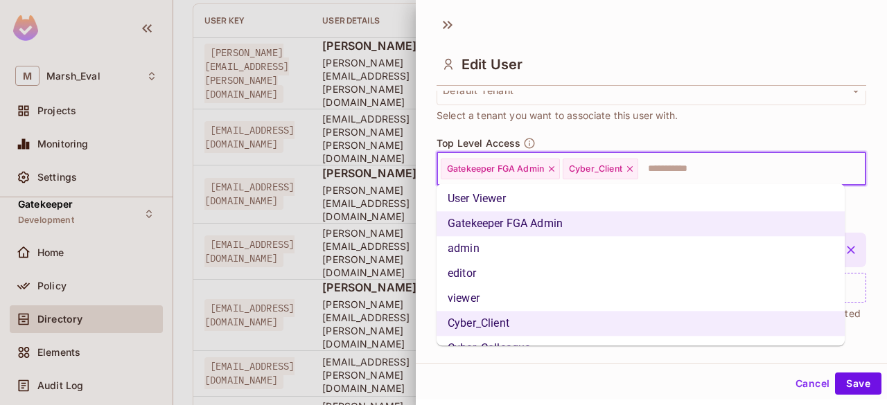
click at [488, 257] on li "admin" at bounding box center [640, 248] width 408 height 25
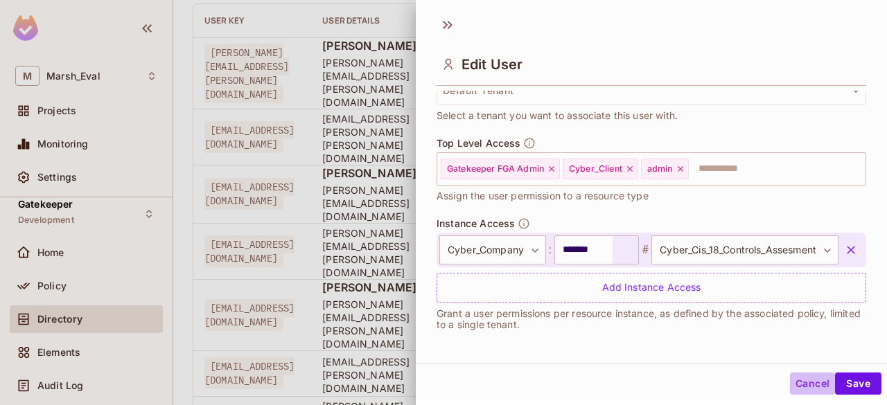
click at [801, 383] on button "Cancel" at bounding box center [812, 384] width 45 height 22
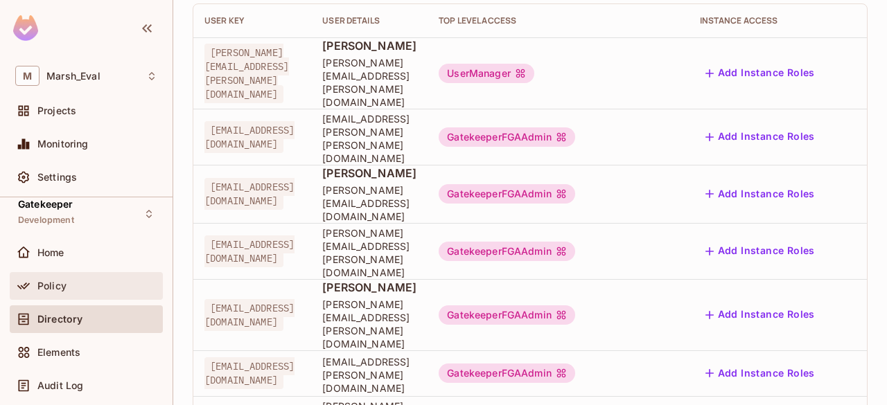
click at [57, 281] on span "Policy" at bounding box center [51, 286] width 29 height 11
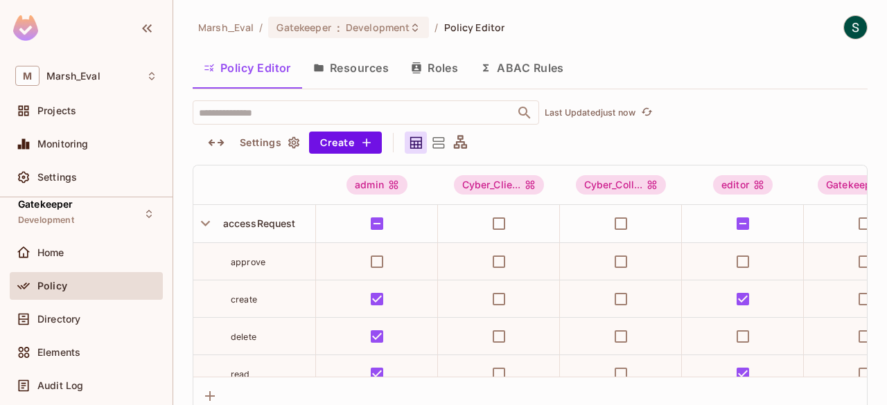
click at [444, 80] on button "Roles" at bounding box center [434, 68] width 69 height 35
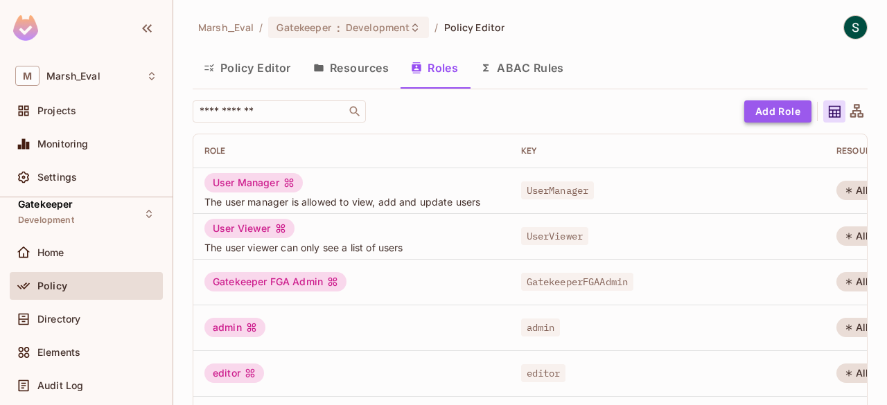
click at [744, 104] on button "Add Role" at bounding box center [777, 111] width 67 height 22
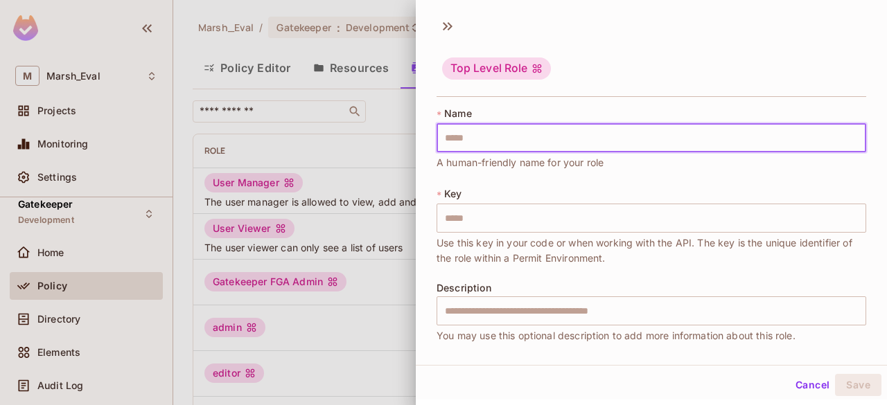
click at [496, 142] on input "text" at bounding box center [650, 137] width 429 height 29
type input "*"
type input "**"
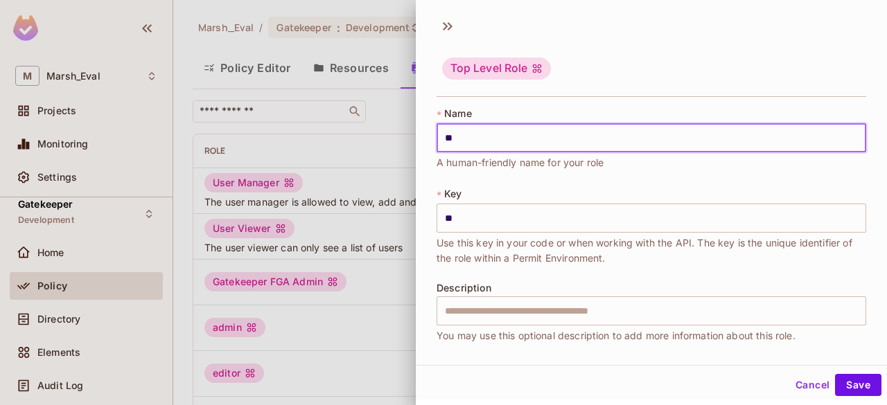
type input "***"
type input "****"
type input "*****"
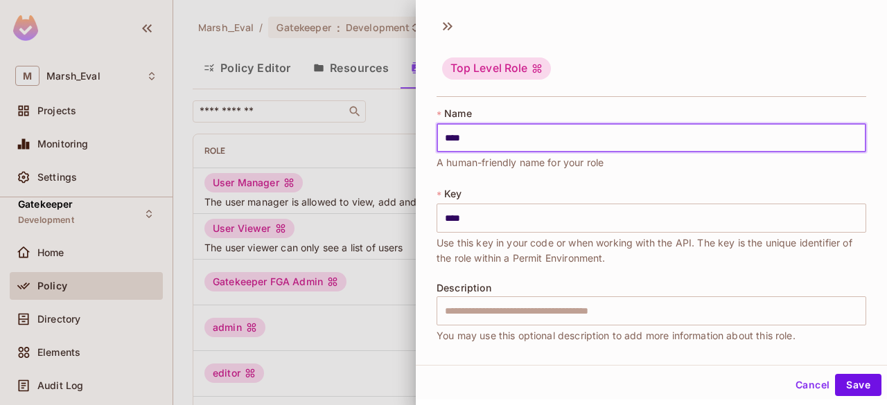
type input "*****"
type input "******"
type input "*******"
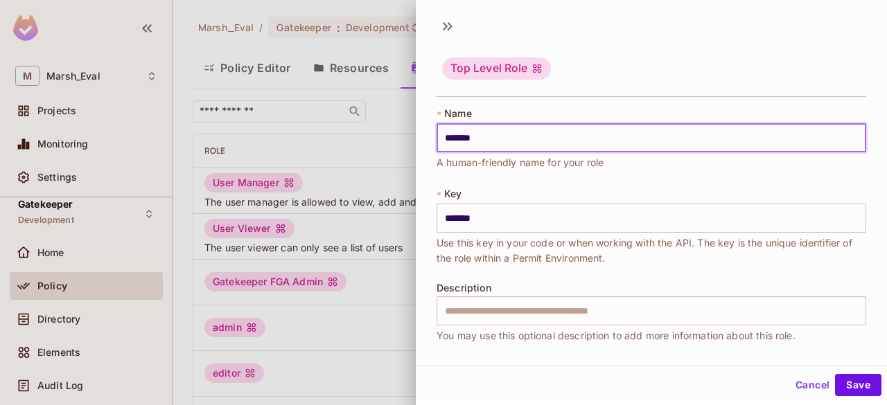
type input "********"
type input "*********"
type input "**********"
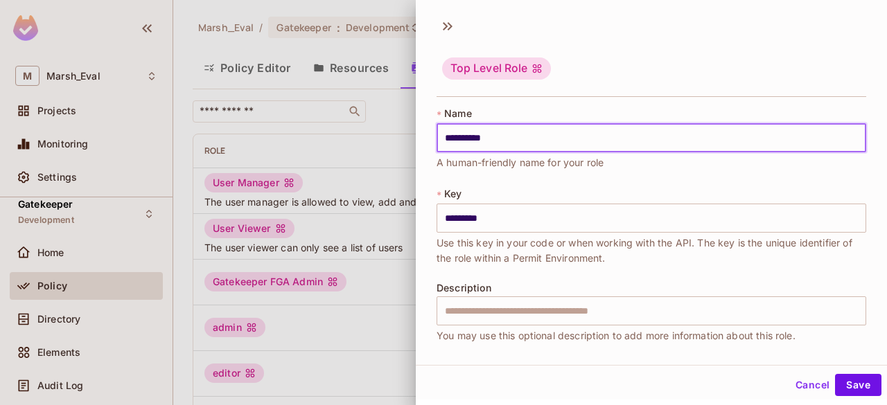
type input "**********"
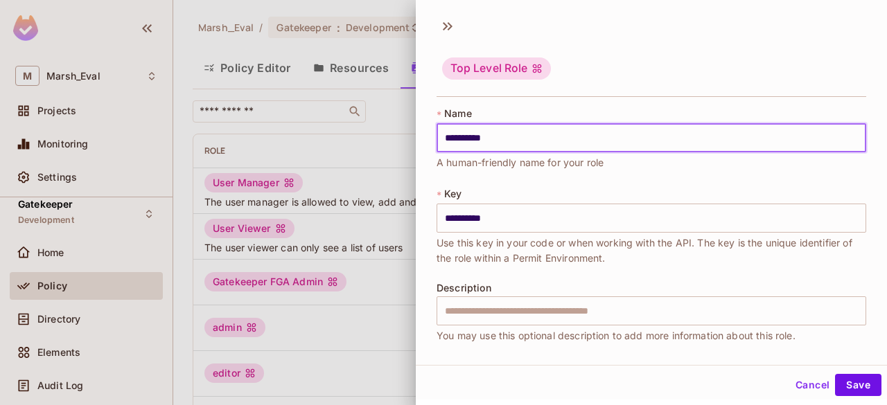
type input "*********"
type input "********"
type input "*********"
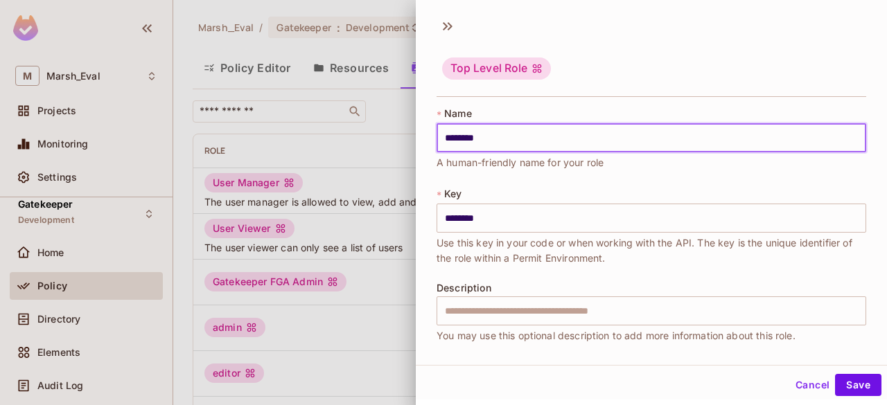
type input "*********"
type input "**********"
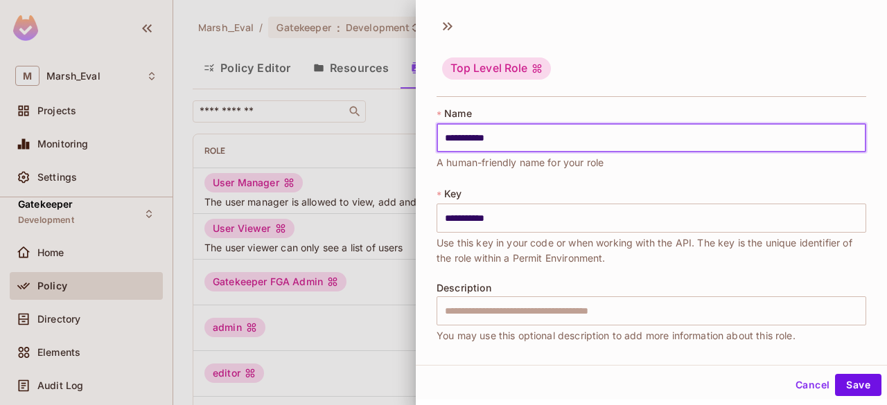
type input "**********"
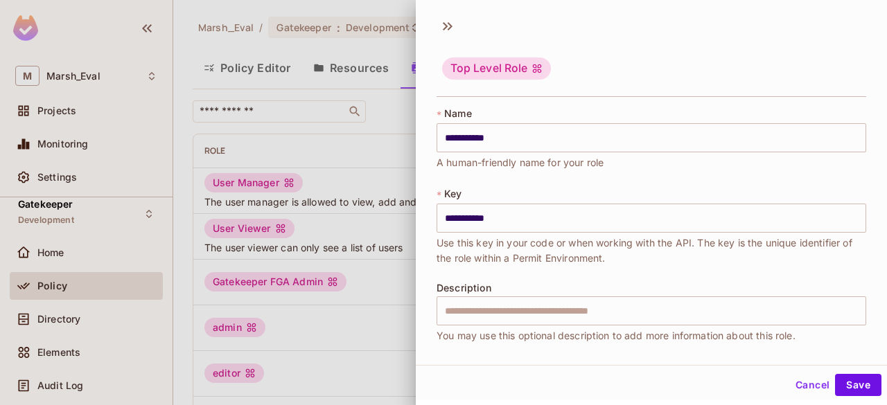
click at [612, 197] on div "**********" at bounding box center [650, 226] width 429 height 79
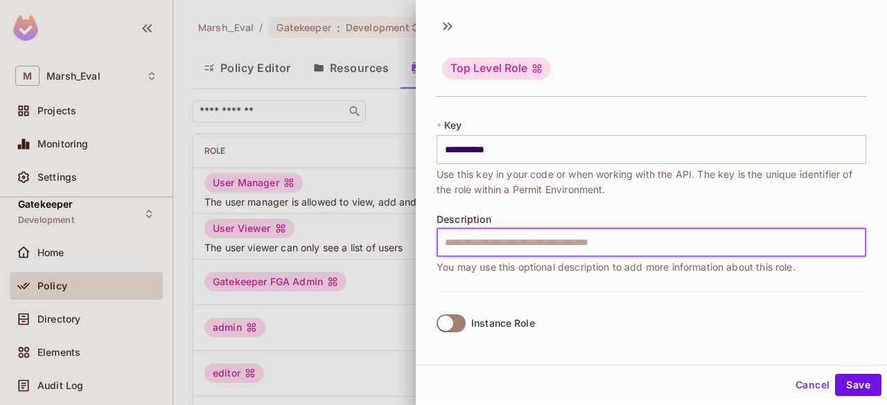
click at [503, 242] on input "text" at bounding box center [650, 242] width 429 height 29
type input "**********"
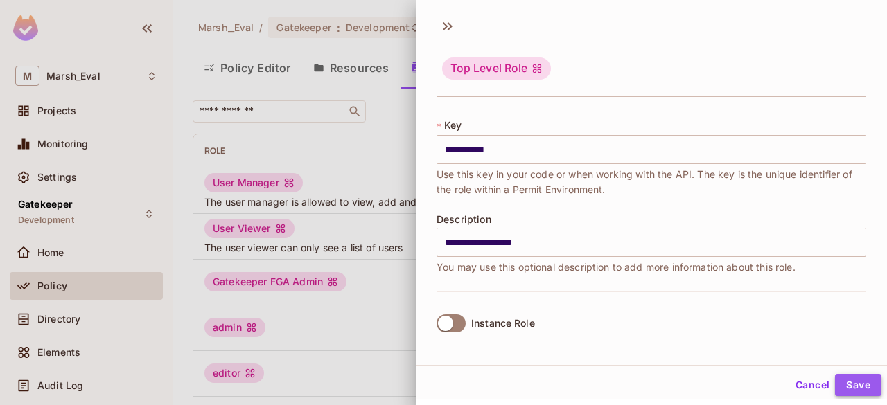
click at [860, 388] on button "Save" at bounding box center [858, 385] width 46 height 22
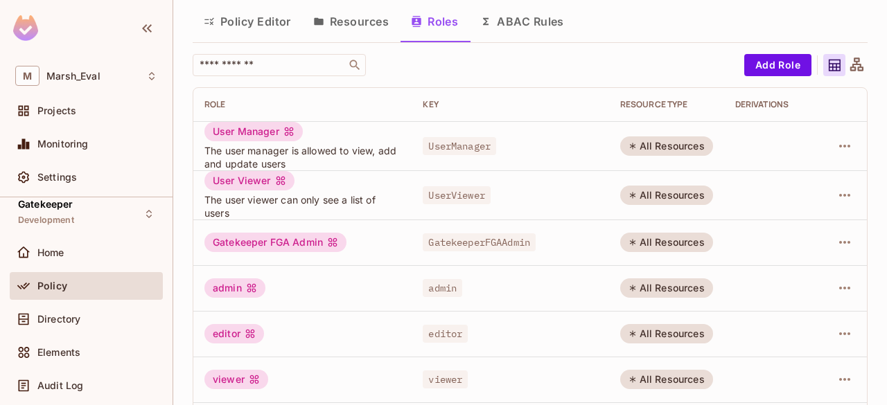
scroll to position [0, 0]
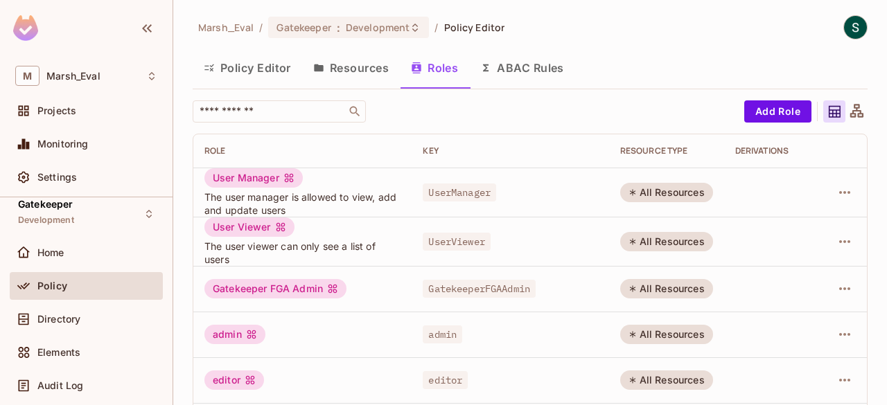
click at [252, 71] on button "Policy Editor" at bounding box center [247, 68] width 109 height 35
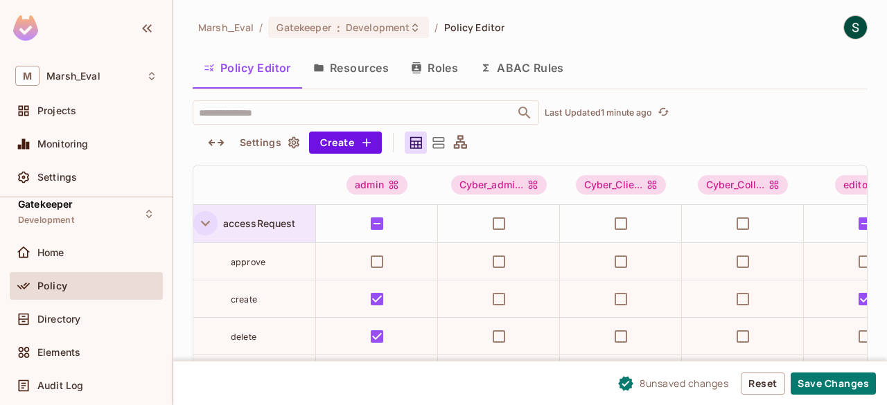
click at [210, 228] on icon "button" at bounding box center [205, 223] width 19 height 19
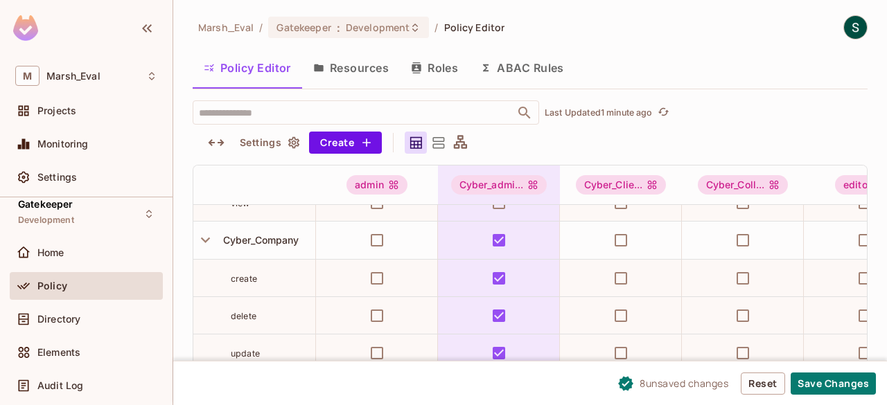
scroll to position [396, 0]
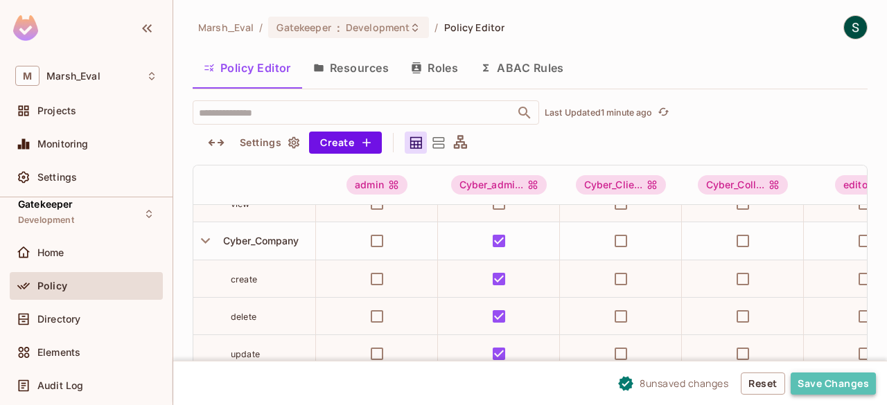
click at [868, 386] on button "Save Changes" at bounding box center [832, 384] width 85 height 22
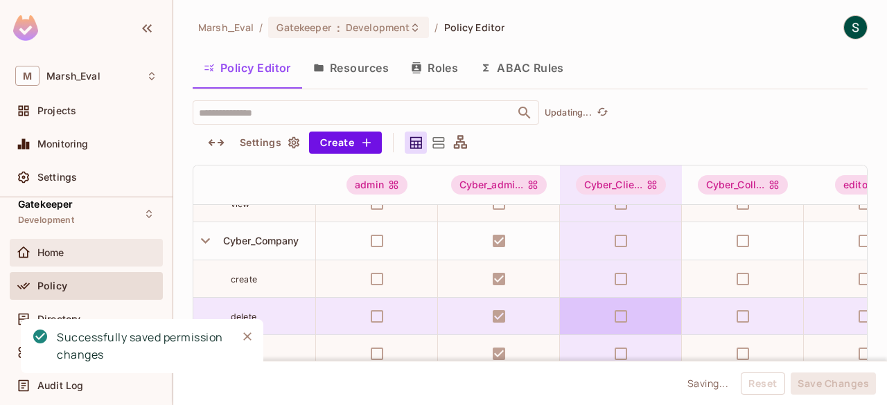
click at [67, 257] on div "Home" at bounding box center [97, 252] width 120 height 11
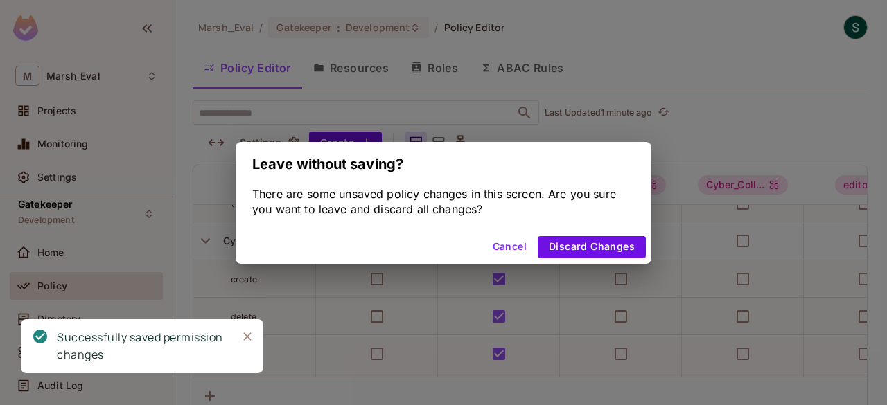
scroll to position [75, 0]
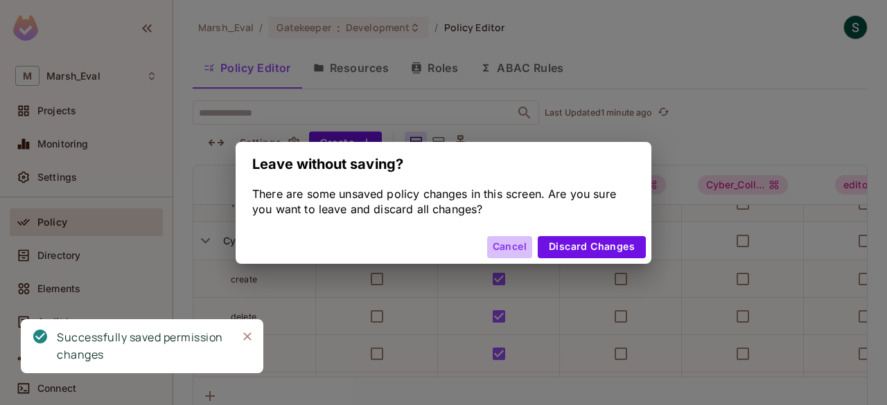
click at [508, 247] on button "Cancel" at bounding box center [509, 247] width 45 height 22
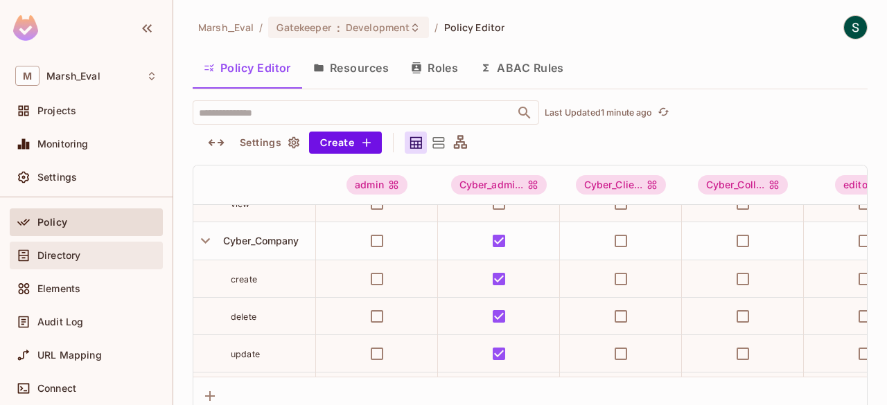
click at [51, 256] on span "Directory" at bounding box center [58, 255] width 43 height 11
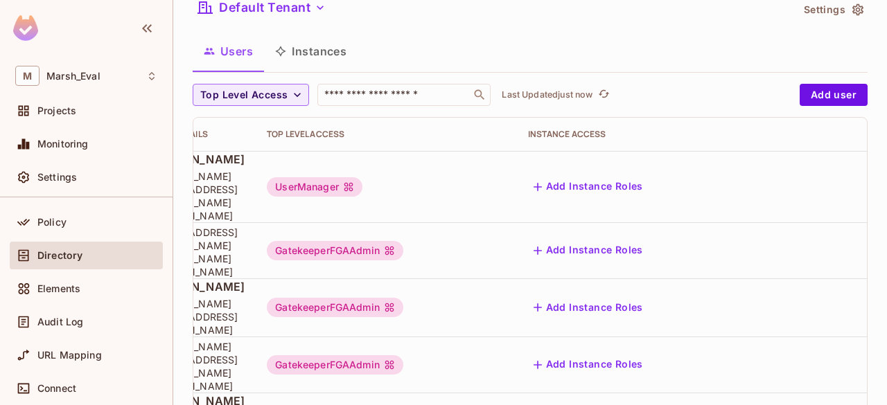
scroll to position [0, 184]
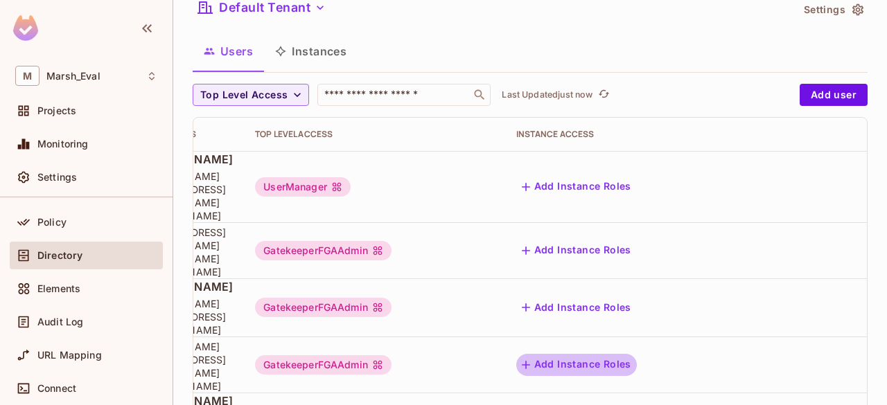
click at [637, 354] on button "Add Instance Roles" at bounding box center [576, 365] width 121 height 22
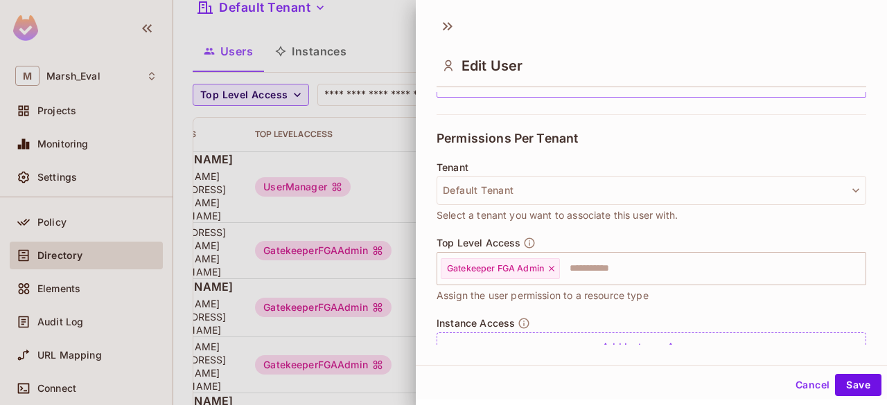
scroll to position [274, 0]
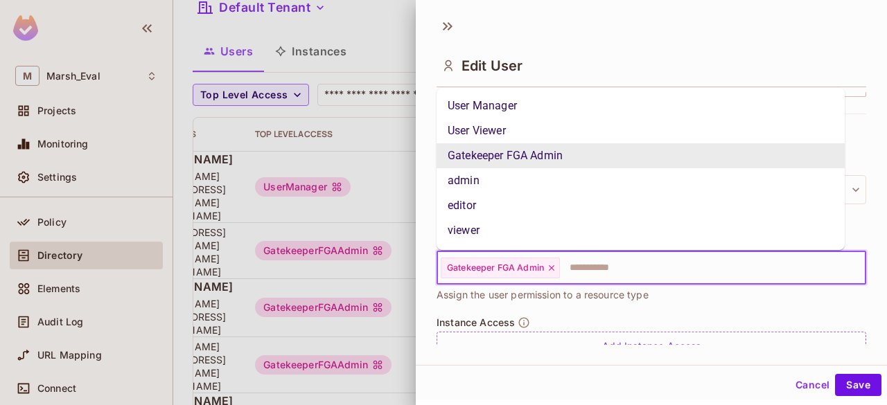
click at [596, 274] on input "text" at bounding box center [700, 268] width 278 height 28
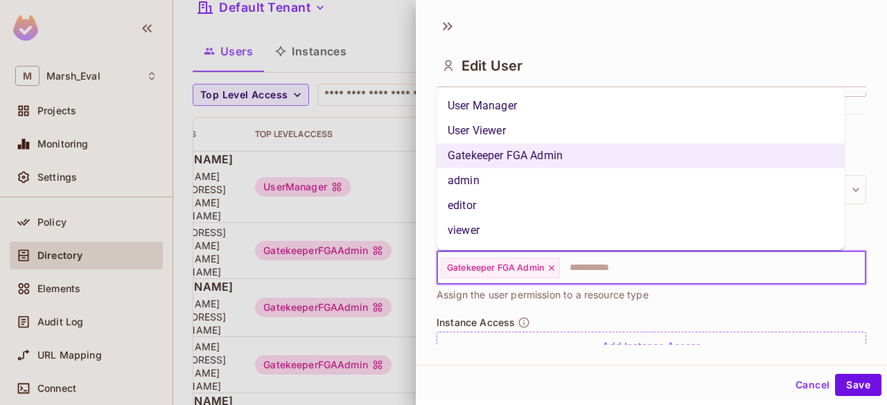
scroll to position [73, 0]
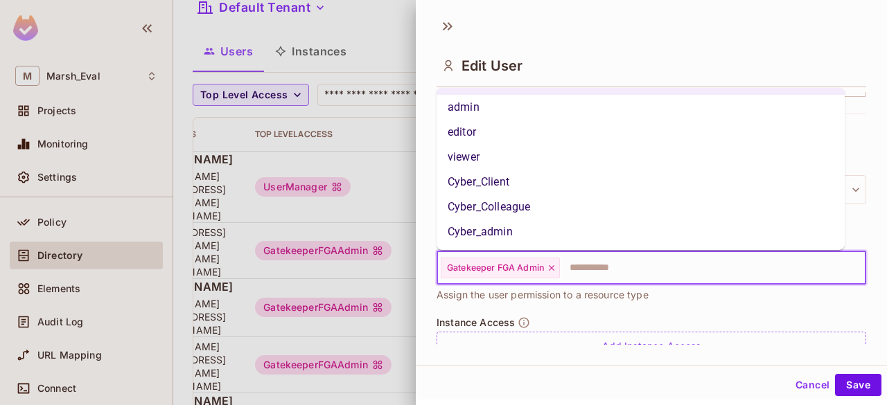
click at [524, 227] on li "Cyber_admin" at bounding box center [640, 232] width 408 height 25
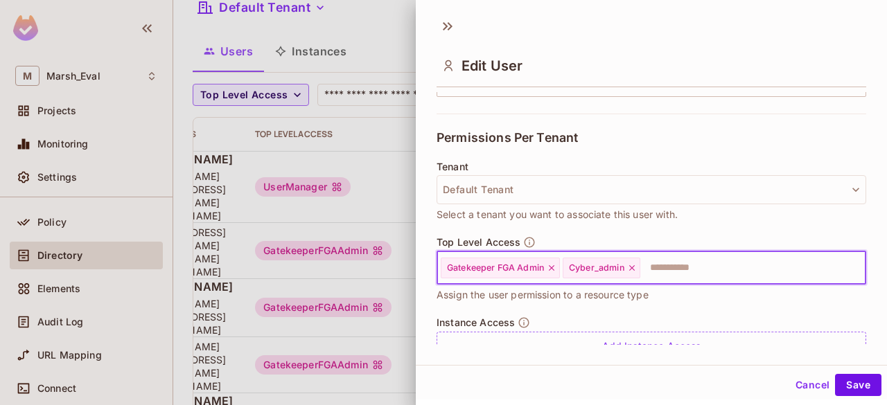
scroll to position [331, 0]
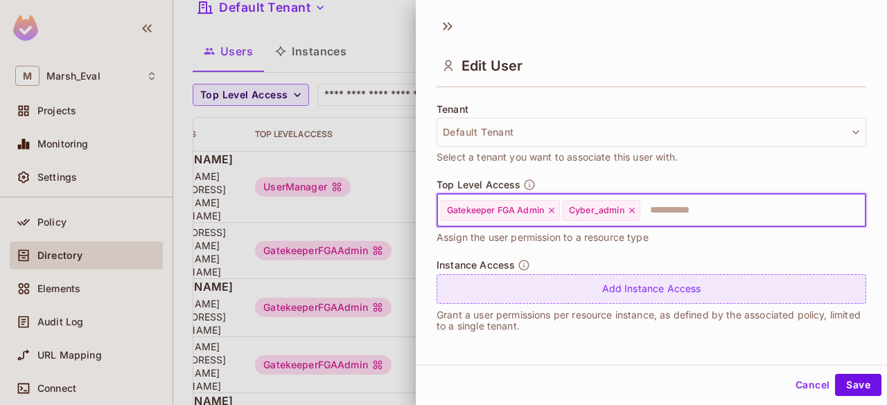
click at [641, 298] on div "Add Instance Access" at bounding box center [650, 289] width 429 height 30
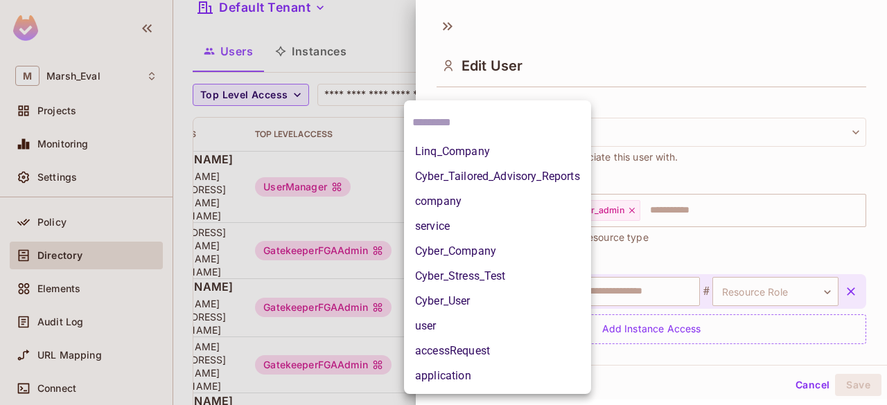
click at [535, 286] on body "[PERSON_NAME] Projects Monitoring Settings Gatekeeper Development Home Policy D…" at bounding box center [443, 202] width 887 height 405
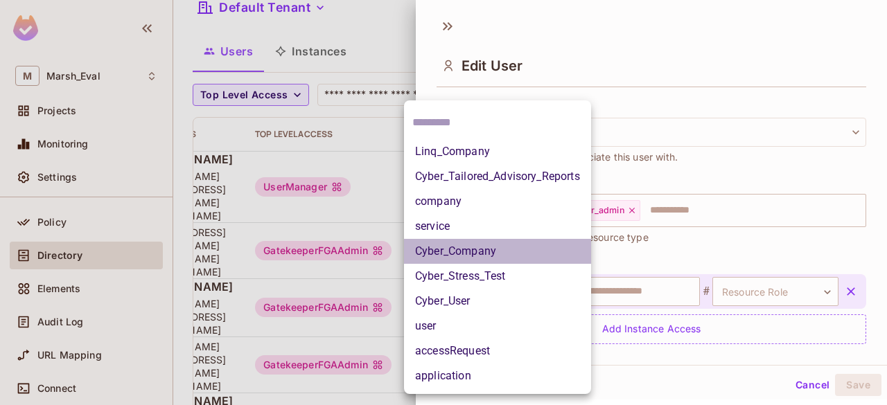
click at [468, 254] on li "Cyber_Company" at bounding box center [497, 251] width 187 height 25
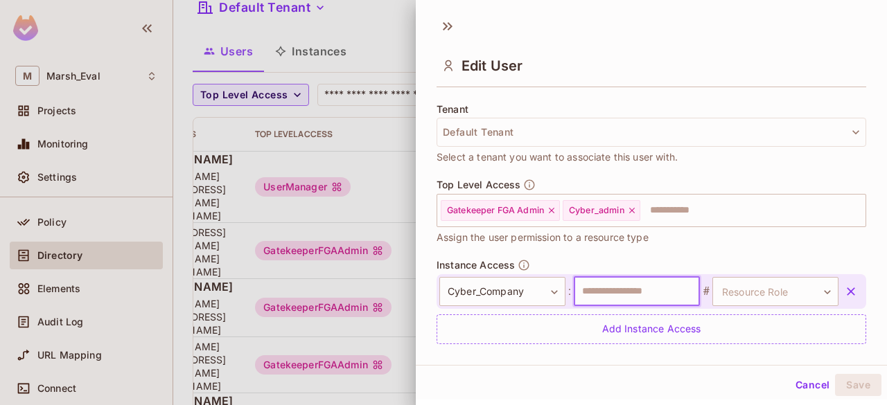
click at [633, 287] on input "text" at bounding box center [637, 291] width 126 height 29
type input "*******"
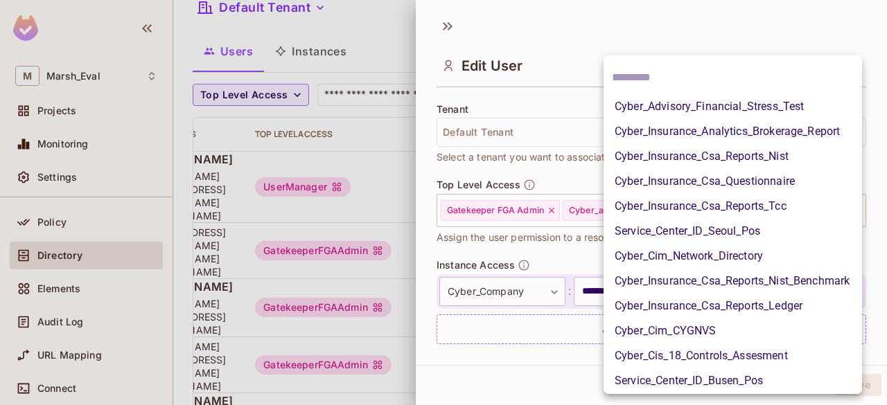
click at [759, 291] on body "[PERSON_NAME] Projects Monitoring Settings Gatekeeper Development Home Policy D…" at bounding box center [443, 202] width 887 height 405
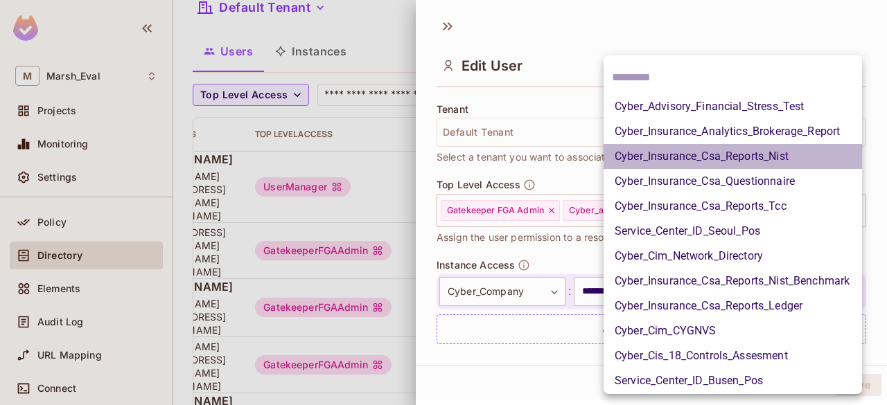
click at [716, 153] on li "Cyber_Insurance_Csa_Reports_Nist" at bounding box center [732, 156] width 258 height 25
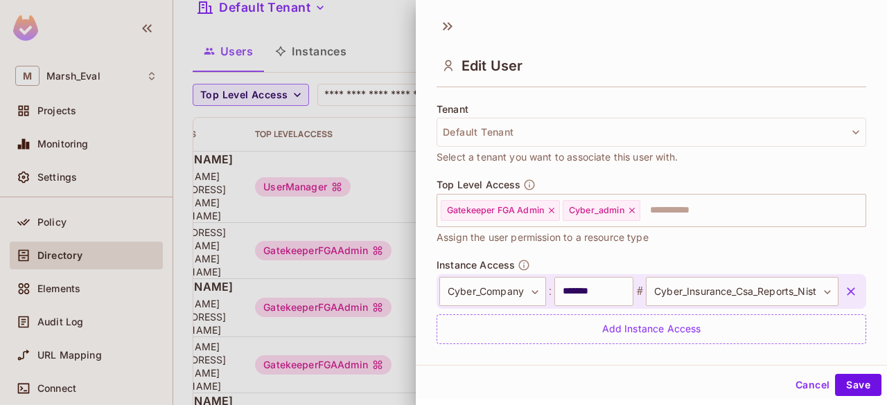
click at [718, 267] on div "**********" at bounding box center [650, 301] width 429 height 85
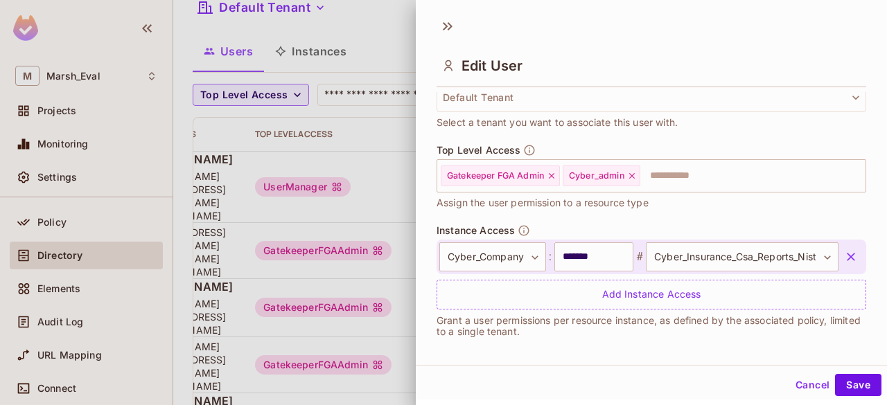
scroll to position [371, 0]
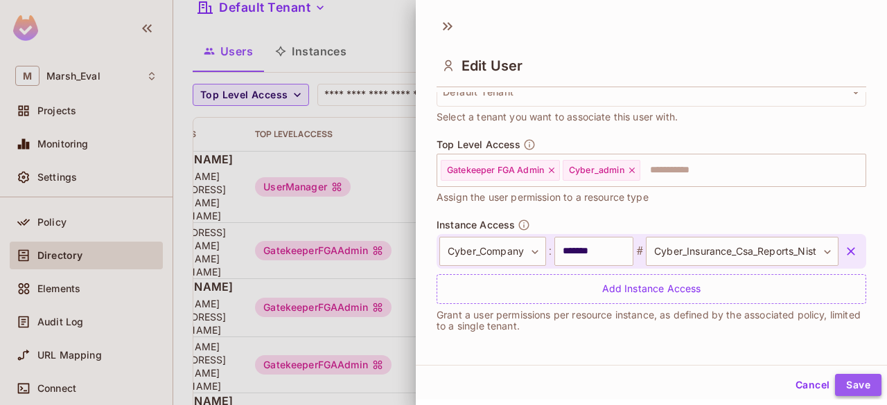
click at [840, 384] on button "Save" at bounding box center [858, 385] width 46 height 22
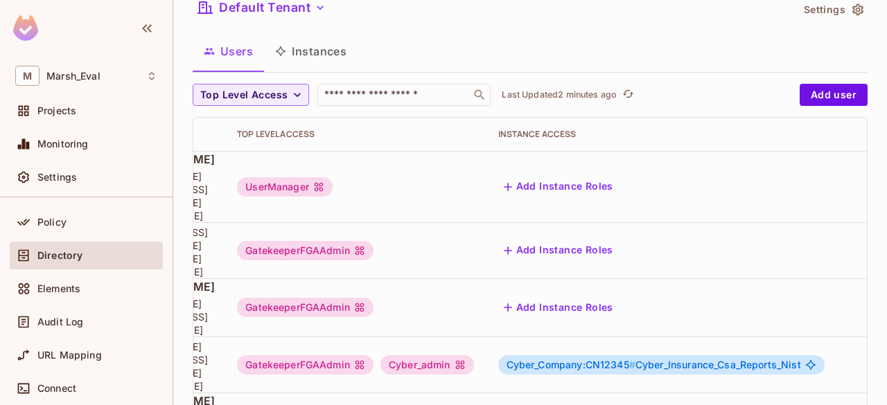
scroll to position [0, 355]
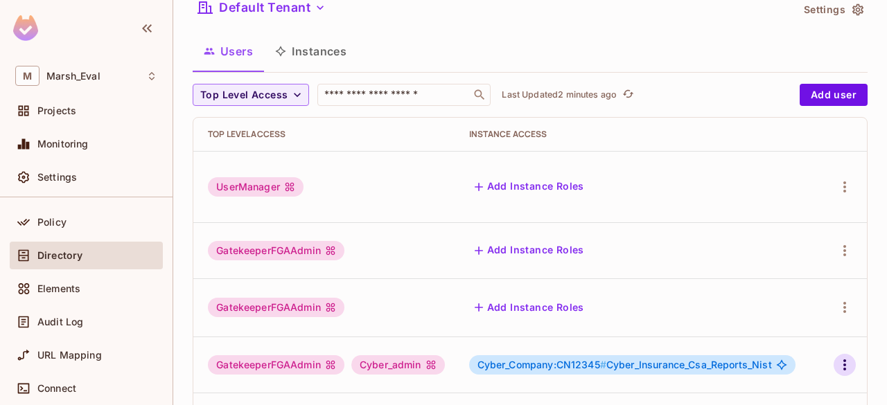
click at [841, 357] on icon "button" at bounding box center [844, 365] width 17 height 17
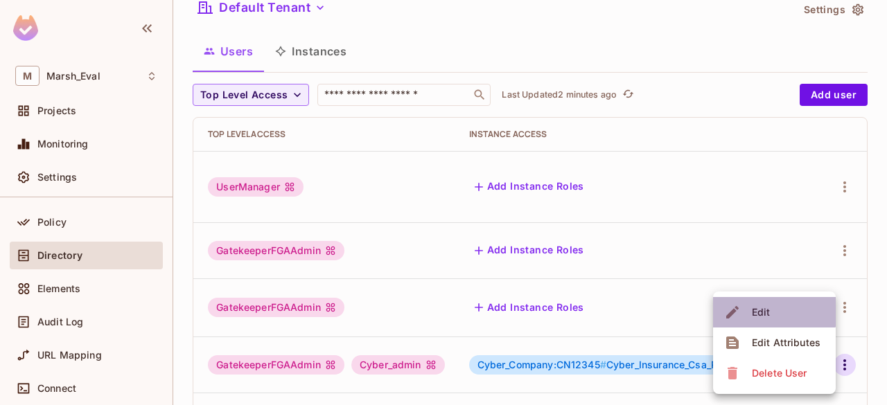
click at [772, 308] on span "Edit" at bounding box center [760, 312] width 27 height 22
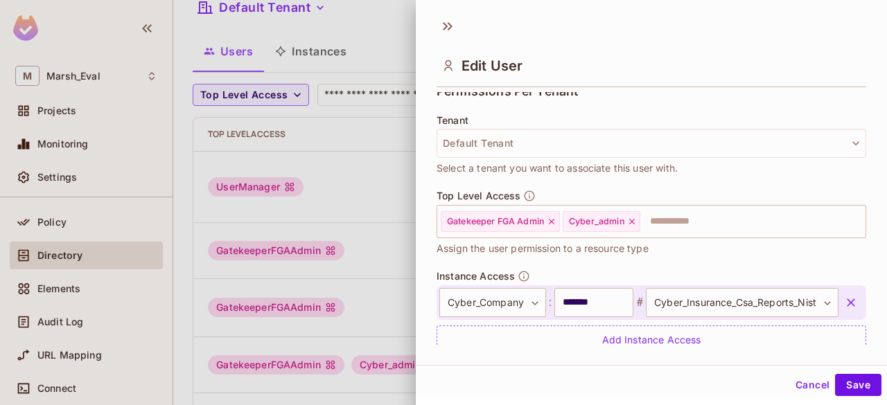
scroll to position [321, 0]
click at [535, 303] on body "[PERSON_NAME] Projects Monitoring Settings Gatekeeper Development Home Policy D…" at bounding box center [443, 202] width 887 height 405
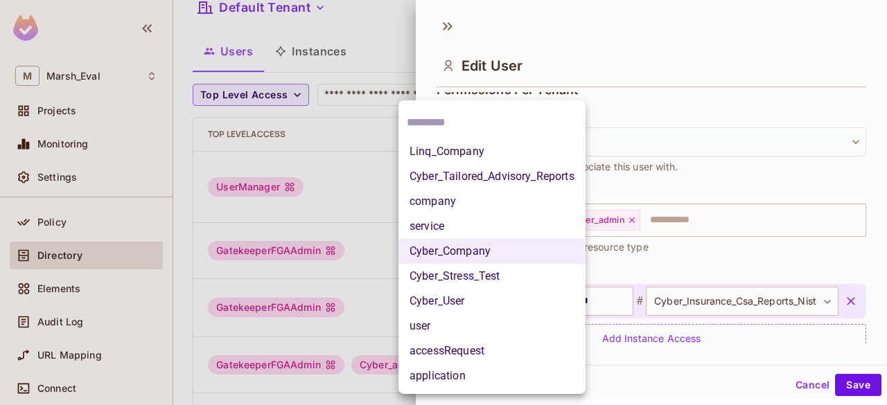
click at [619, 252] on div at bounding box center [443, 202] width 887 height 405
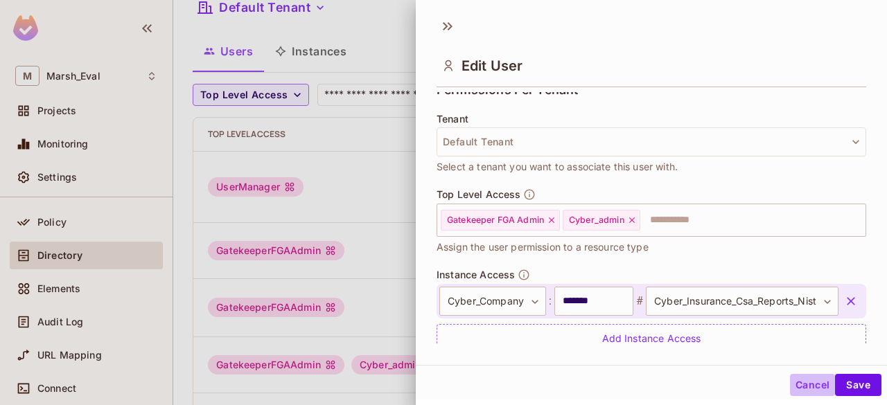
click at [806, 383] on button "Cancel" at bounding box center [812, 385] width 45 height 22
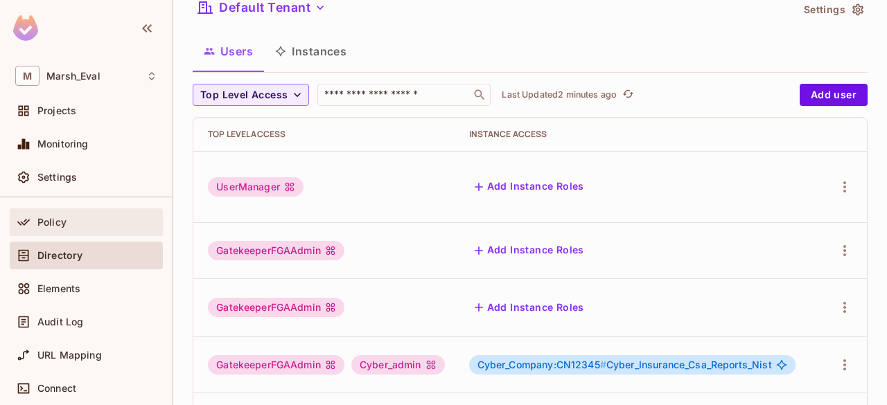
click at [55, 222] on span "Policy" at bounding box center [51, 222] width 29 height 11
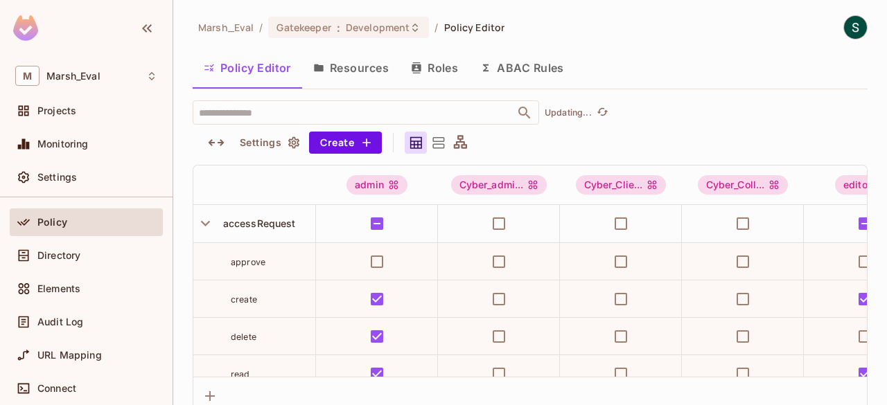
click at [355, 67] on button "Resources" at bounding box center [351, 68] width 98 height 35
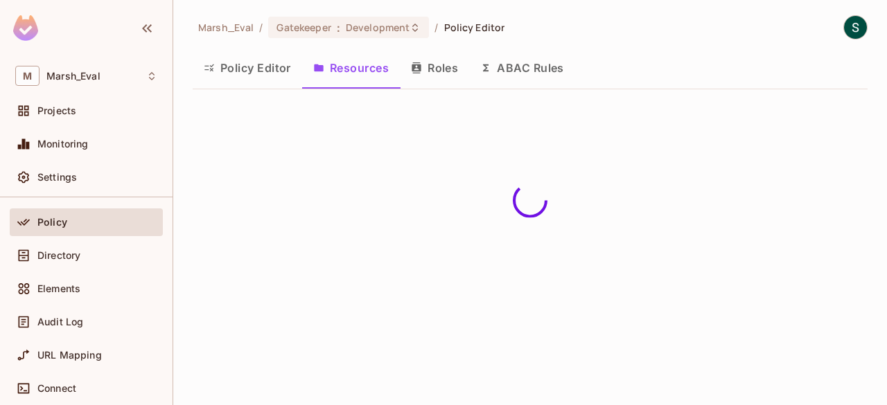
click at [432, 71] on button "Roles" at bounding box center [434, 68] width 69 height 35
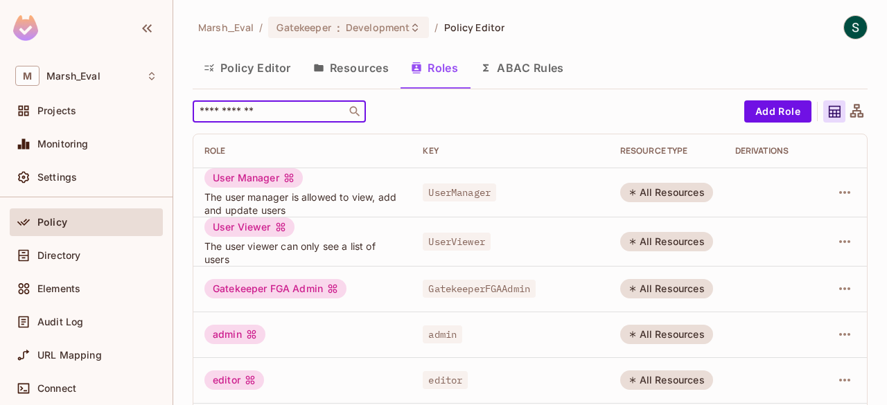
click at [278, 114] on input "text" at bounding box center [269, 112] width 145 height 14
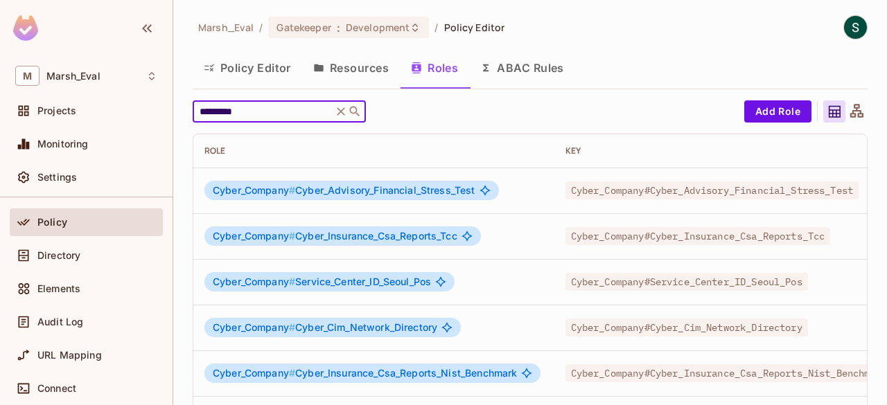
type input "*********"
click at [341, 109] on icon at bounding box center [341, 112] width 14 height 14
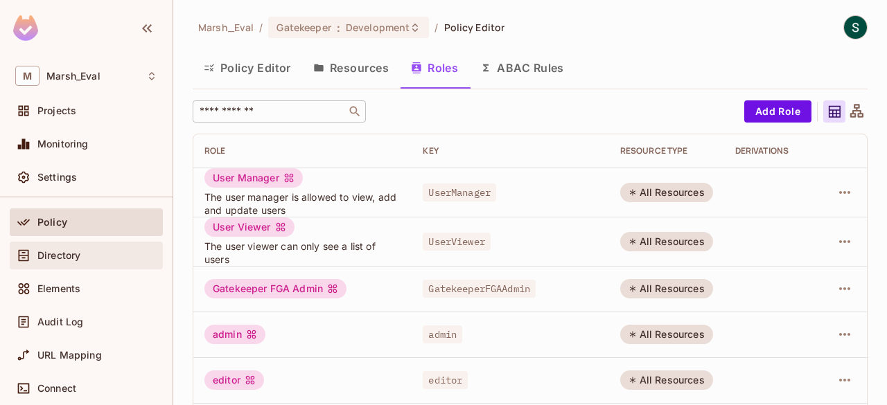
click at [60, 255] on span "Directory" at bounding box center [58, 255] width 43 height 11
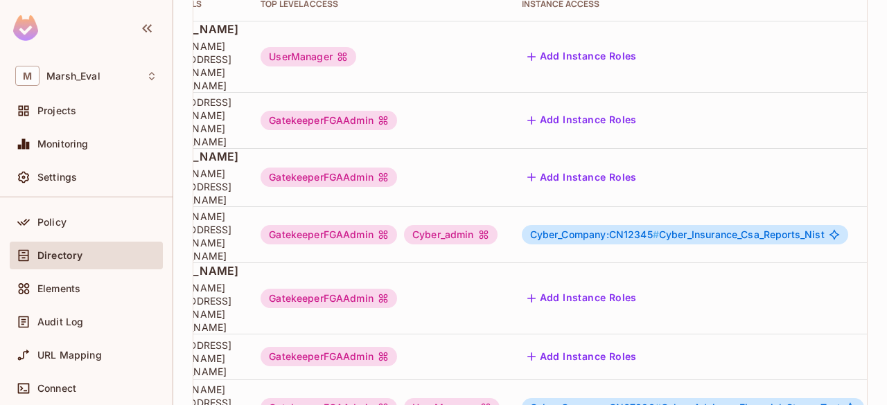
scroll to position [0, 355]
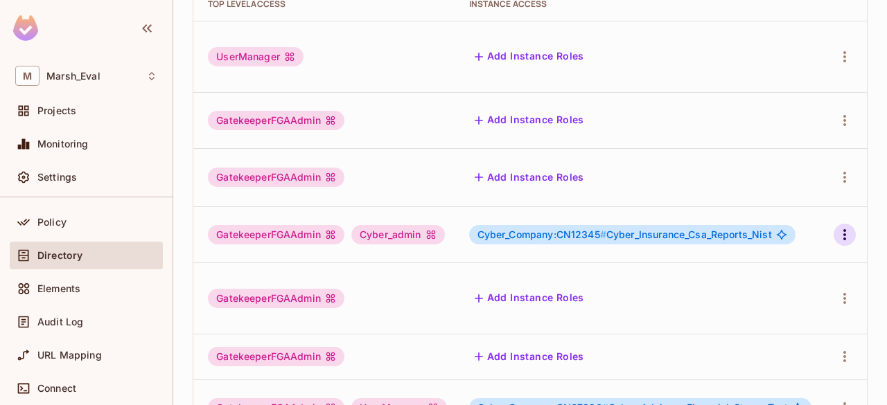
click at [840, 227] on icon "button" at bounding box center [844, 235] width 17 height 17
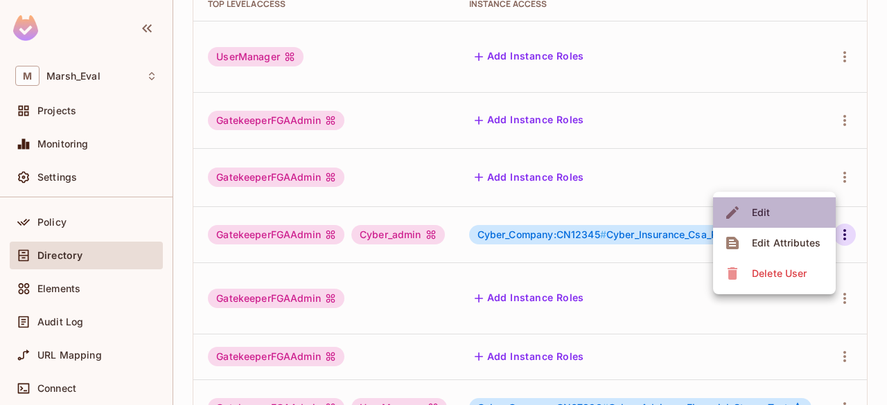
click at [774, 206] on li "Edit" at bounding box center [774, 212] width 123 height 30
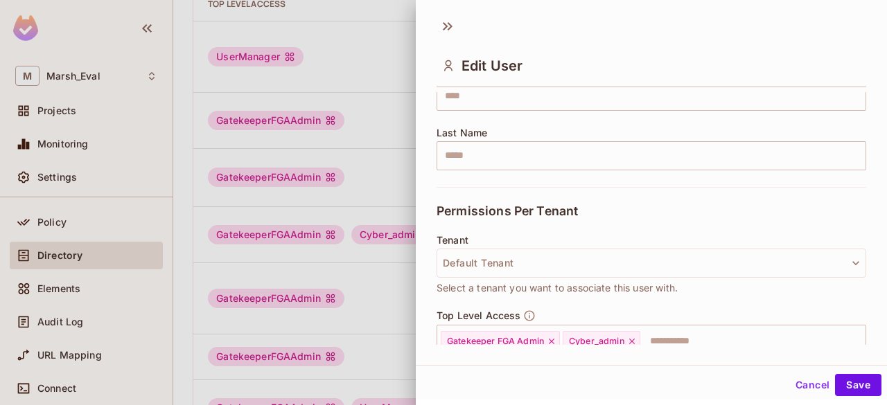
scroll to position [371, 0]
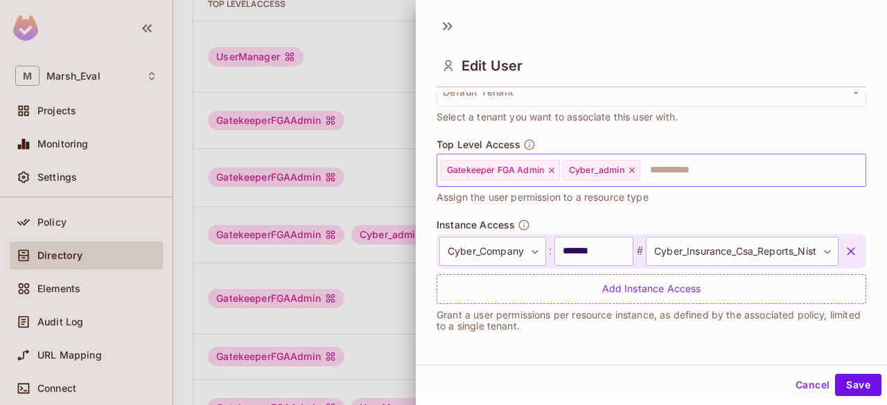
click at [664, 170] on input "text" at bounding box center [739, 171] width 197 height 28
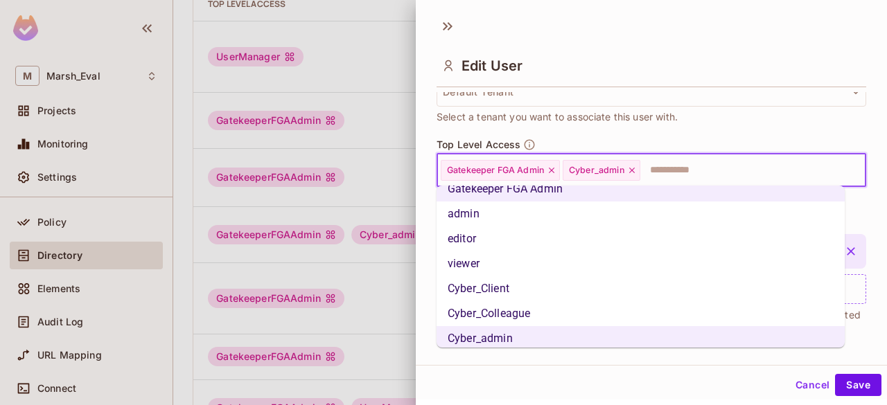
scroll to position [73, 0]
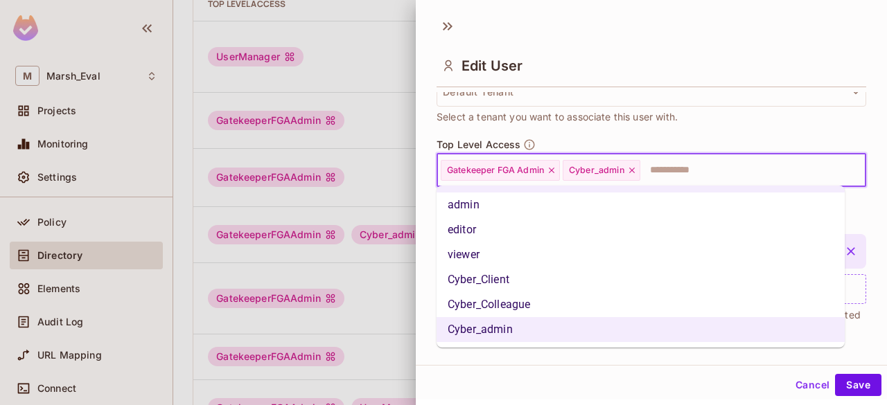
click at [488, 281] on li "Cyber_Client" at bounding box center [640, 279] width 408 height 25
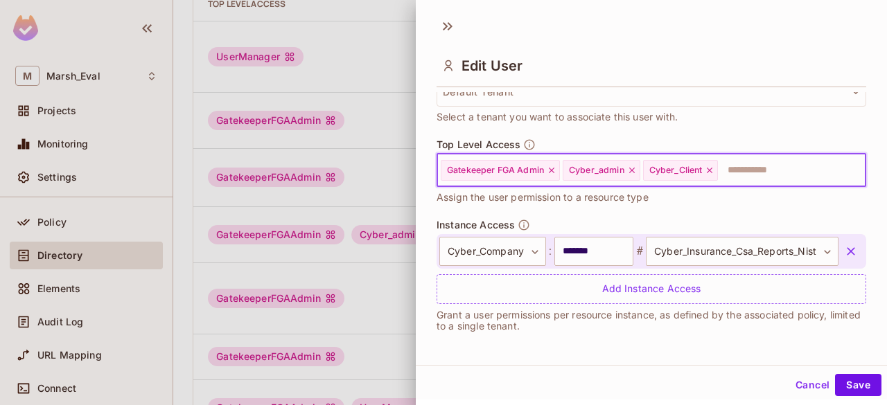
click at [711, 171] on icon at bounding box center [710, 171] width 10 height 10
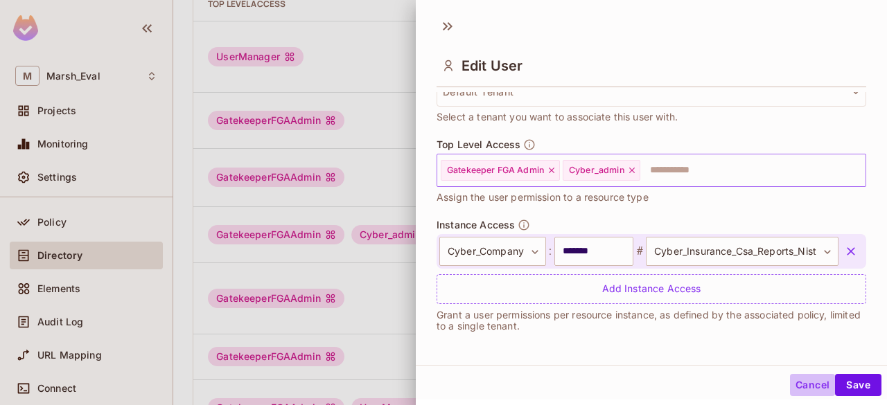
click at [804, 382] on button "Cancel" at bounding box center [812, 385] width 45 height 22
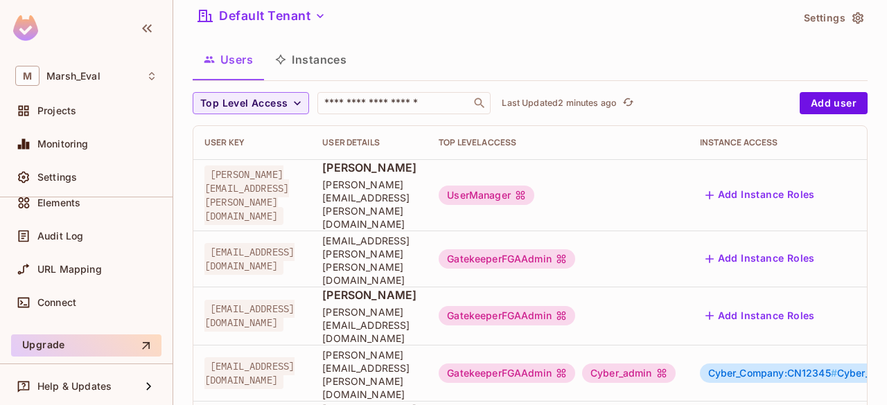
scroll to position [0, 0]
